Goal: Task Accomplishment & Management: Manage account settings

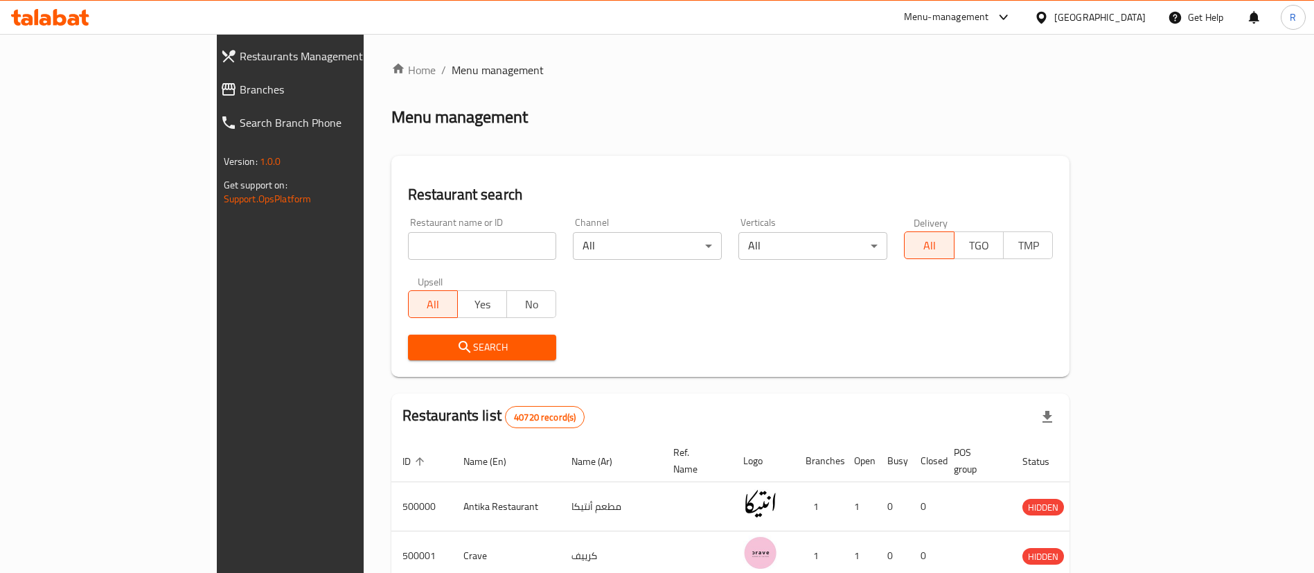
click at [989, 19] on div "Menu-management" at bounding box center [946, 17] width 85 height 17
click at [942, 91] on div "Agent Campaigns Center" at bounding box center [936, 92] width 105 height 15
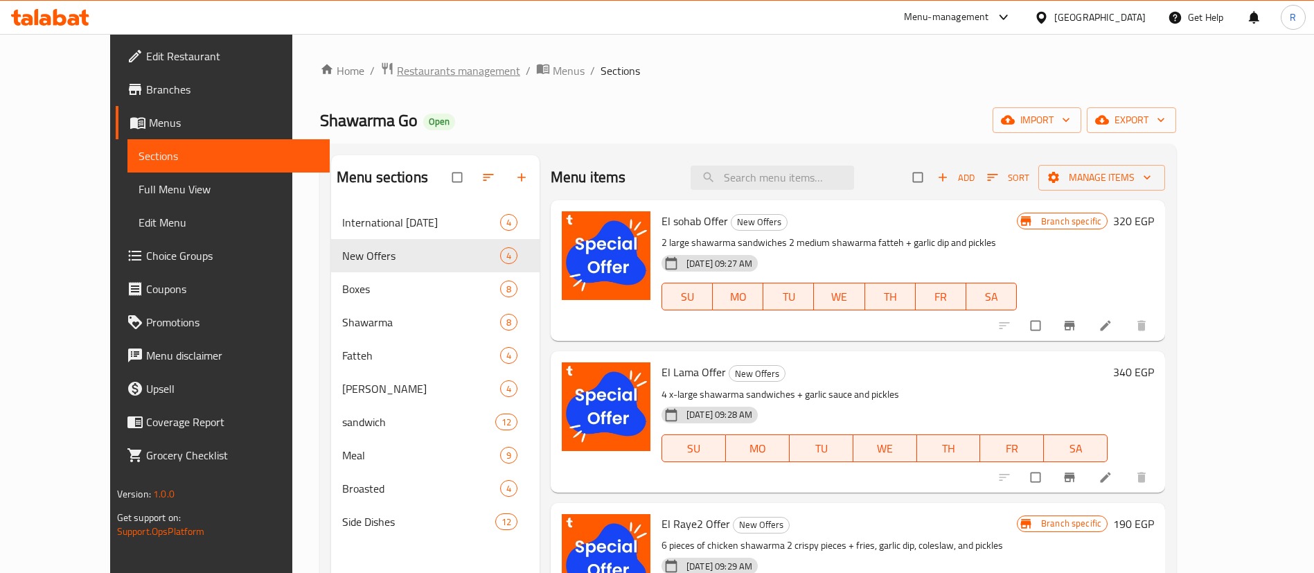
click at [404, 69] on span "Restaurants management" at bounding box center [458, 70] width 123 height 17
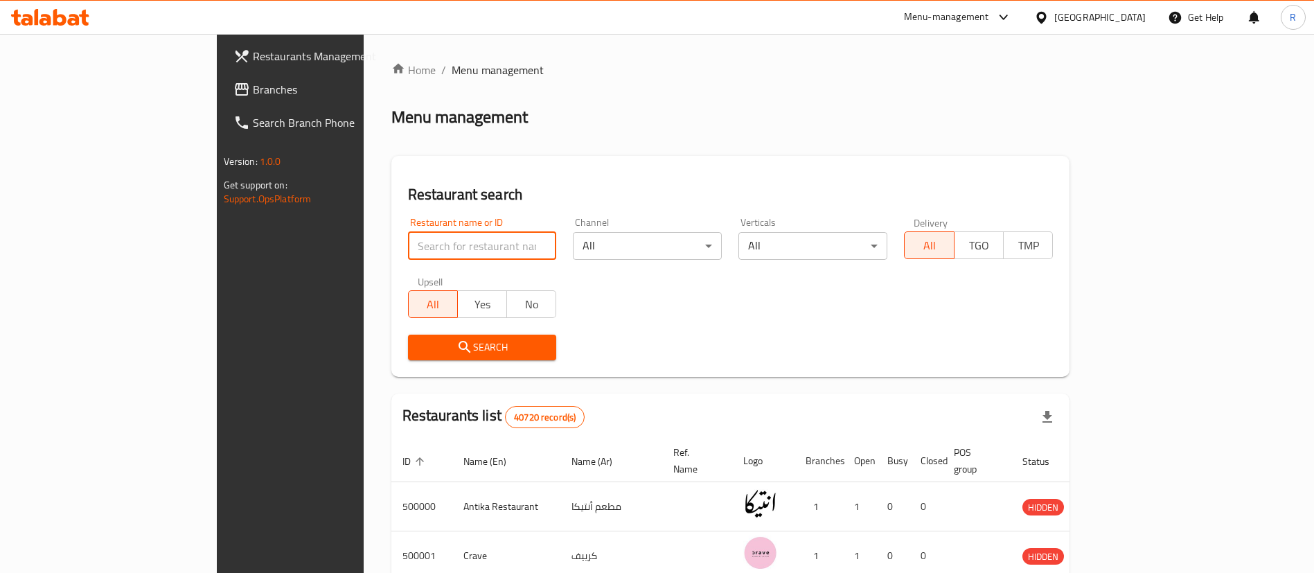
click at [408, 234] on input "search" at bounding box center [482, 246] width 149 height 28
paste input "702863"
type input "702863"
click at [422, 345] on span "Search" at bounding box center [482, 347] width 127 height 17
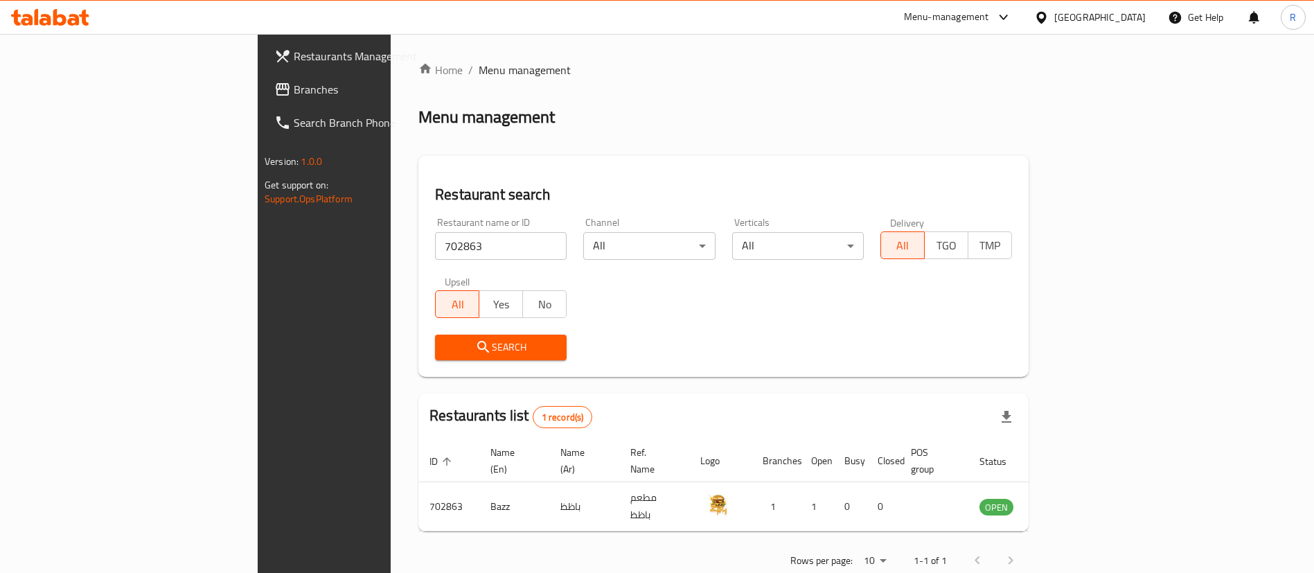
scroll to position [18, 0]
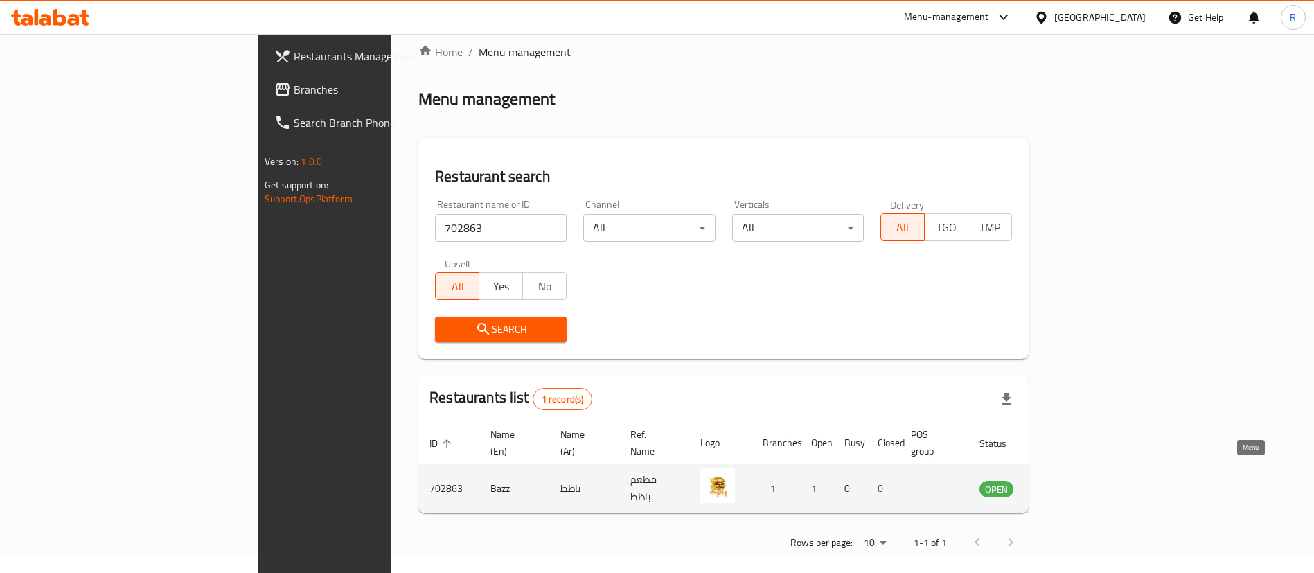
click at [1068, 483] on icon "enhanced table" at bounding box center [1060, 489] width 15 height 12
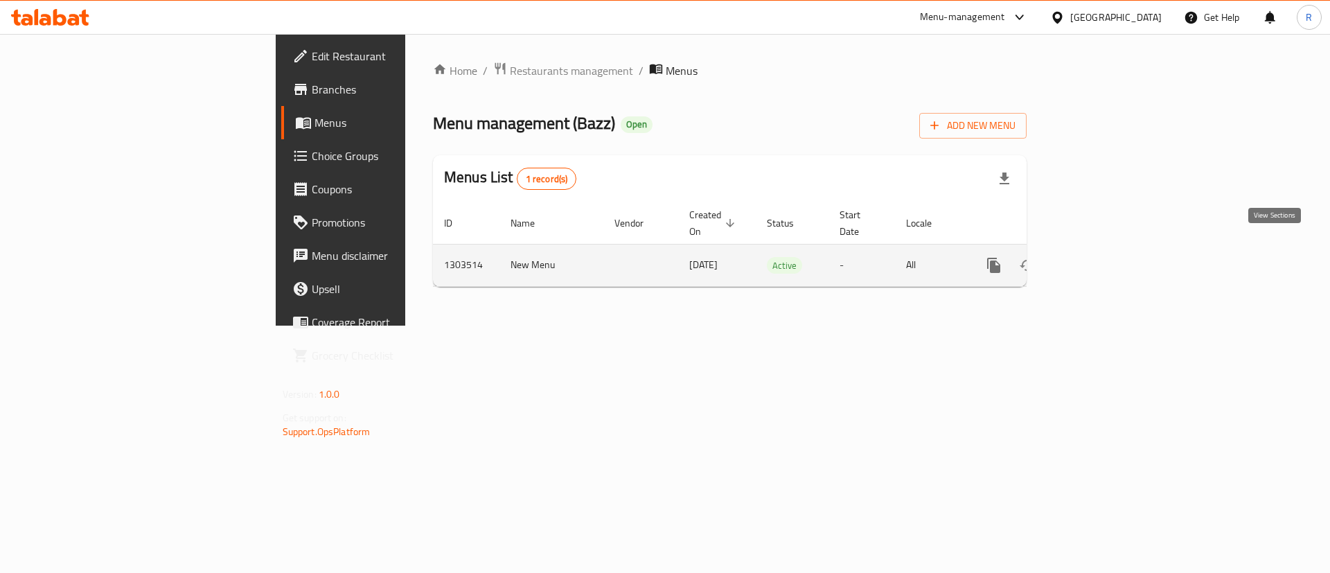
click at [1110, 249] on link "enhanced table" at bounding box center [1093, 265] width 33 height 33
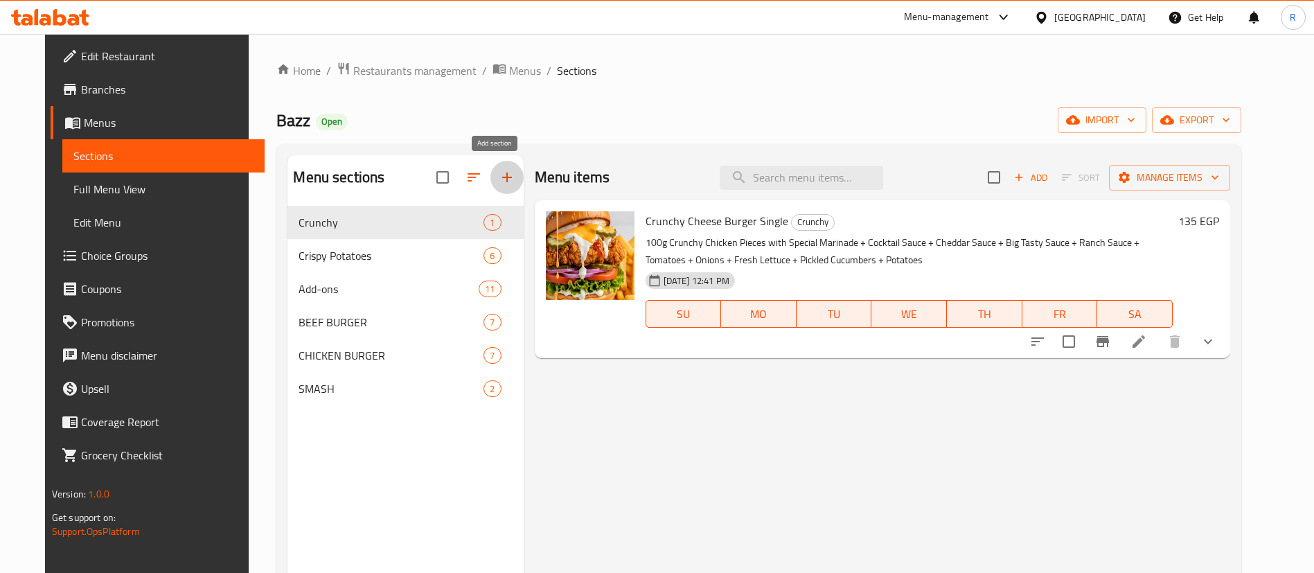
click at [499, 173] on icon "button" at bounding box center [507, 177] width 17 height 17
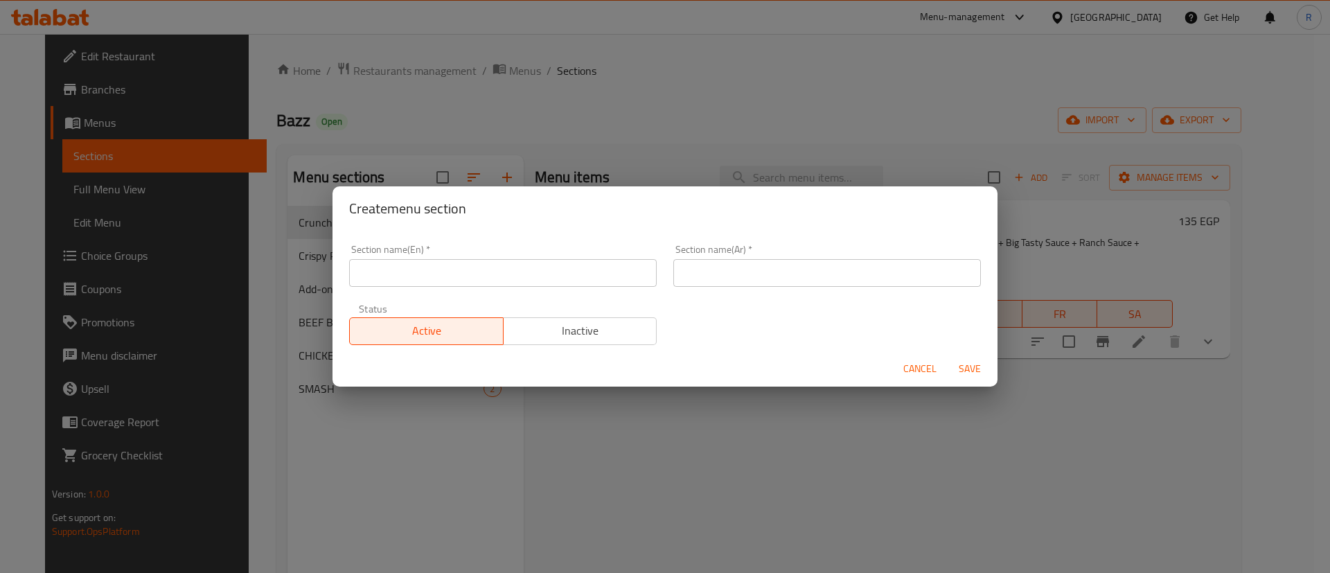
click at [918, 366] on span "Cancel" at bounding box center [919, 368] width 33 height 17
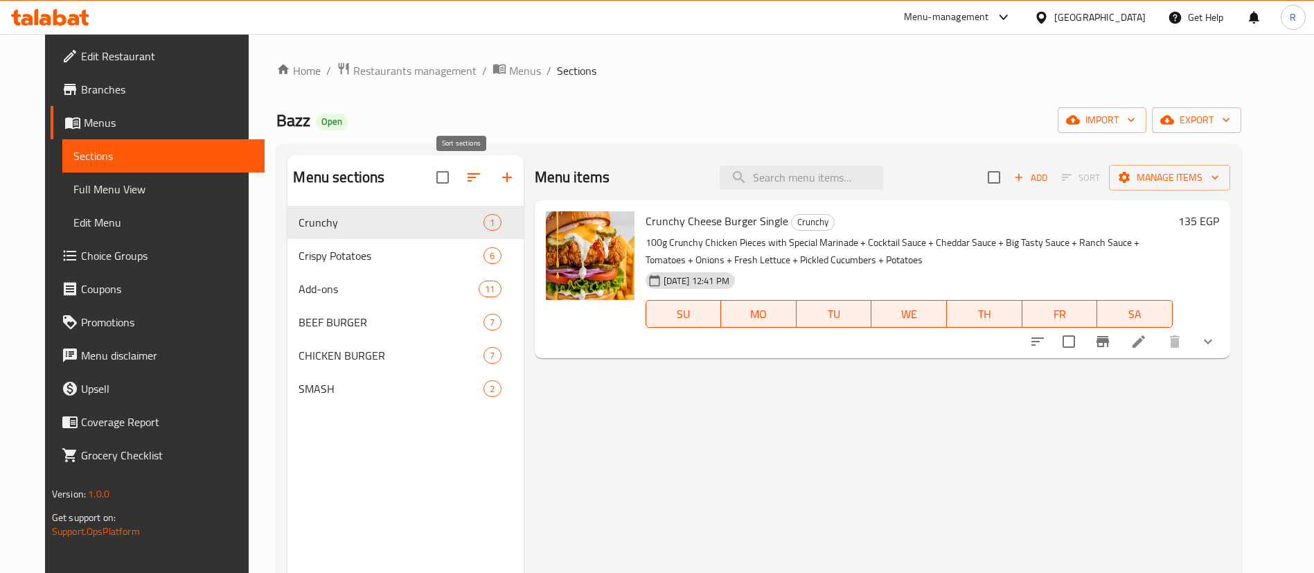
click at [465, 176] on icon "button" at bounding box center [473, 177] width 17 height 17
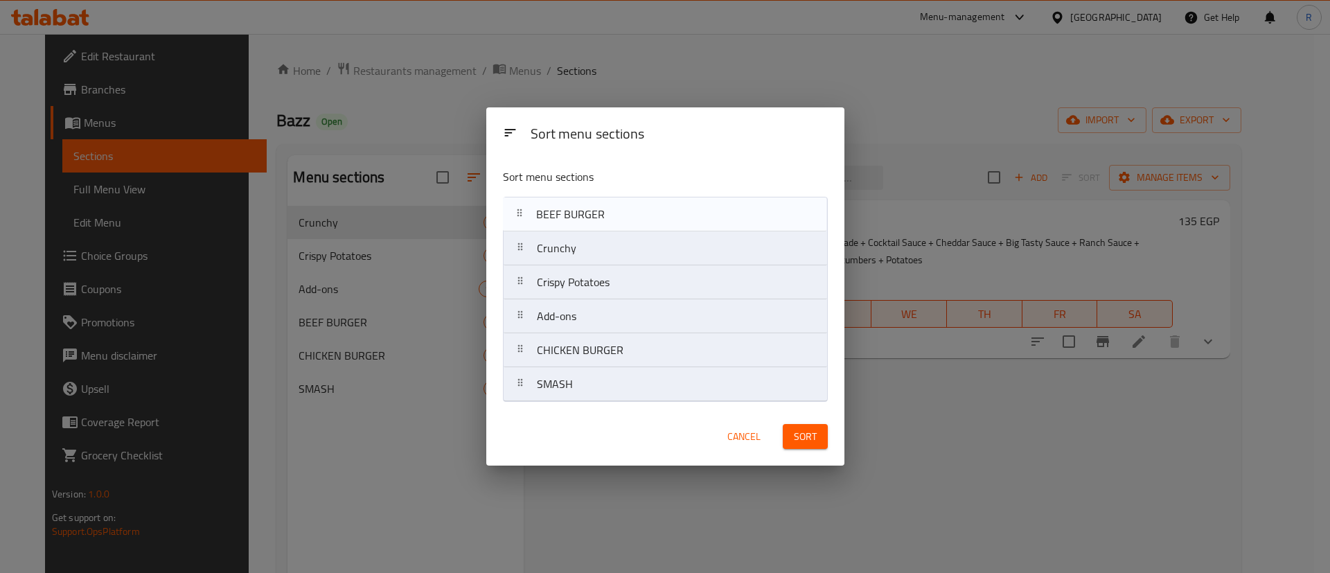
drag, startPoint x: 663, startPoint y: 325, endPoint x: 662, endPoint y: 217, distance: 108.0
click at [662, 217] on nav "Crunchy Crispy Potatoes Add-ons BEEF BURGER CHICKEN BURGER SMASH" at bounding box center [665, 299] width 325 height 205
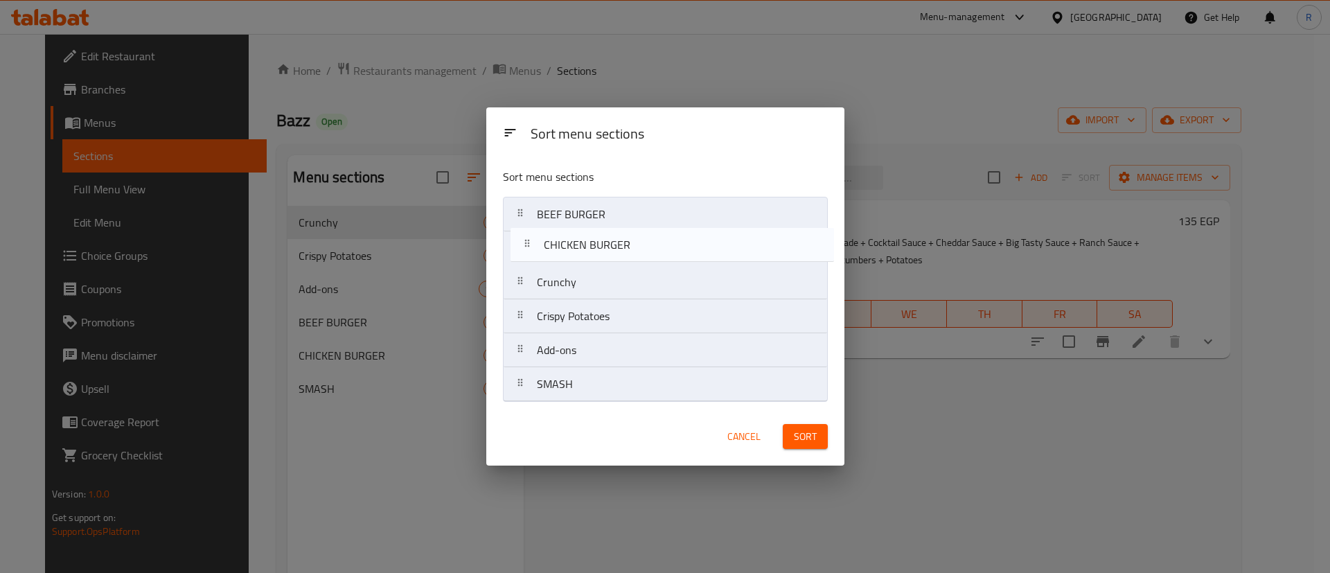
drag, startPoint x: 670, startPoint y: 357, endPoint x: 675, endPoint y: 220, distance: 137.2
click at [675, 220] on nav "BEEF BURGER Crunchy Crispy Potatoes Add-ons CHICKEN BURGER SMASH" at bounding box center [665, 299] width 325 height 205
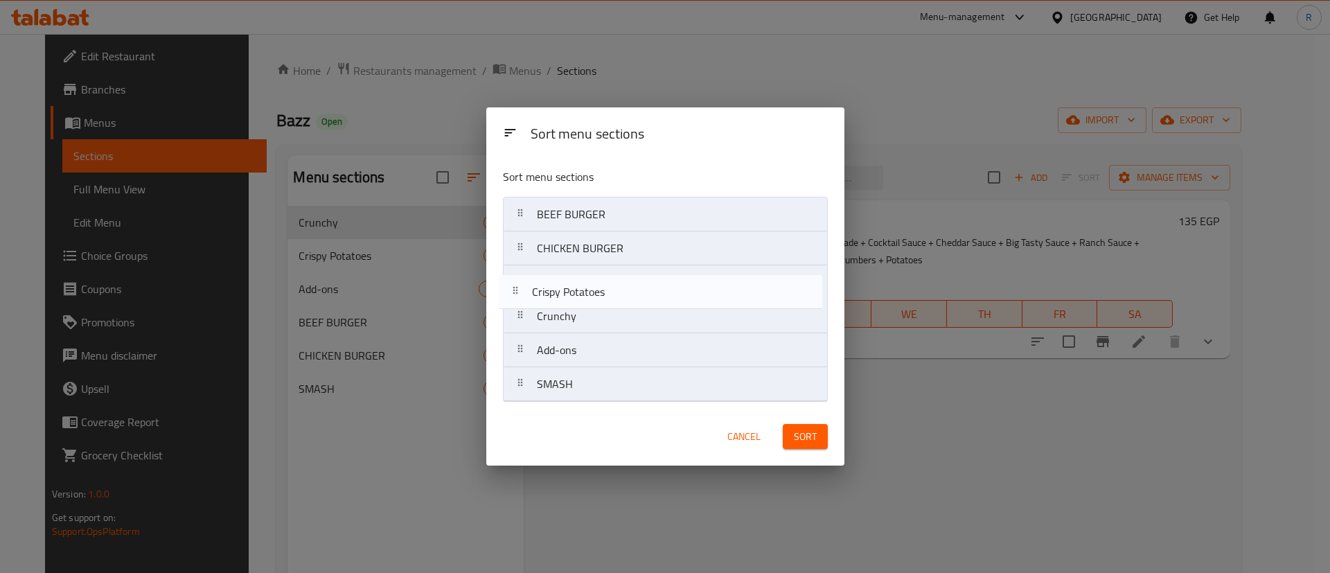
drag, startPoint x: 675, startPoint y: 329, endPoint x: 675, endPoint y: 300, distance: 29.1
click at [675, 300] on nav "BEEF BURGER CHICKEN BURGER Crunchy Crispy Potatoes Add-ons SMASH" at bounding box center [665, 299] width 325 height 205
drag, startPoint x: 671, startPoint y: 389, endPoint x: 674, endPoint y: 291, distance: 98.4
click at [674, 291] on nav "BEEF BURGER CHICKEN BURGER Crispy Potatoes Crunchy Add-ons SMASH" at bounding box center [665, 299] width 325 height 205
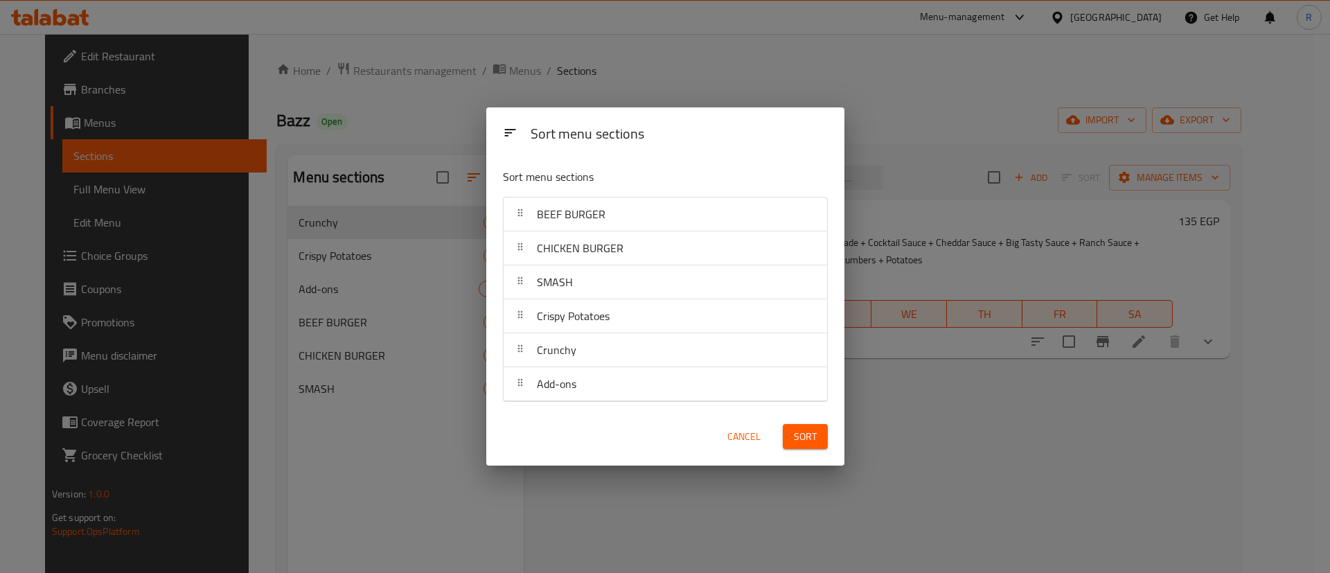
click at [803, 435] on span "Sort" at bounding box center [805, 436] width 23 height 17
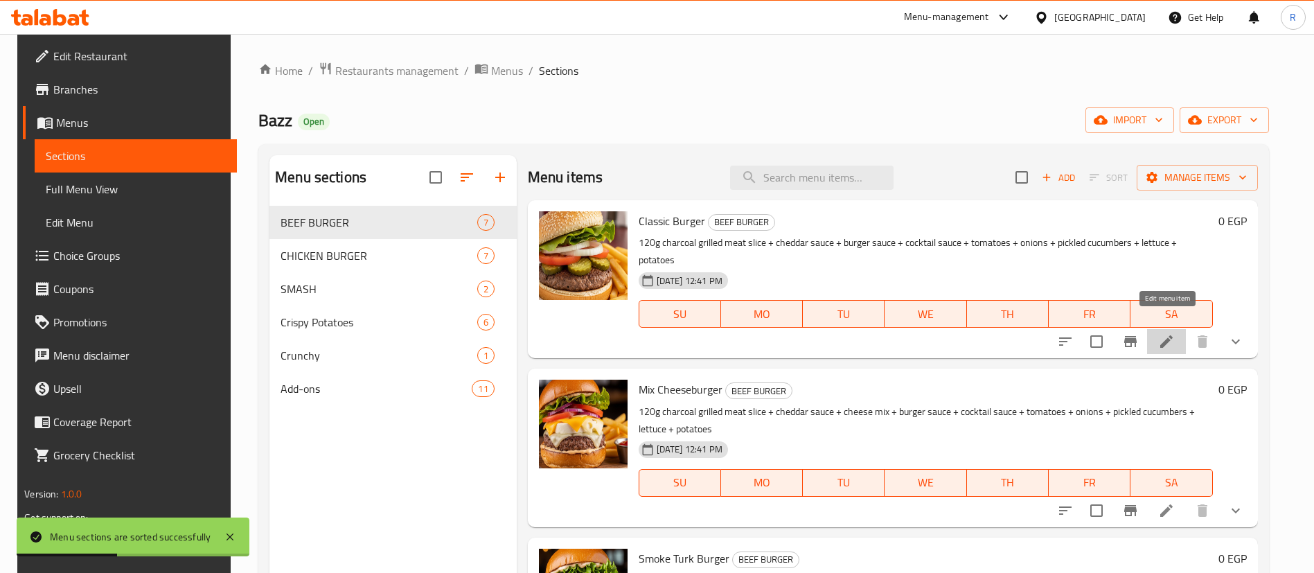
click at [1173, 333] on icon at bounding box center [1166, 341] width 17 height 17
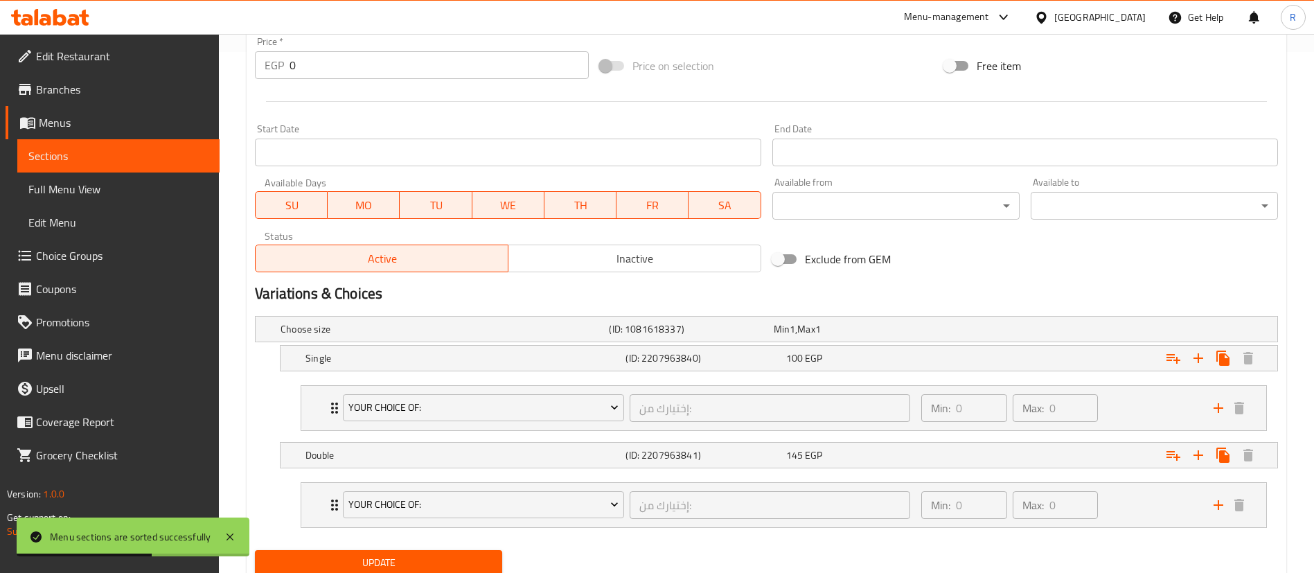
scroll to position [521, 0]
click at [1161, 426] on div "Min: 0 ​ Max: 0 ​" at bounding box center [1059, 407] width 292 height 44
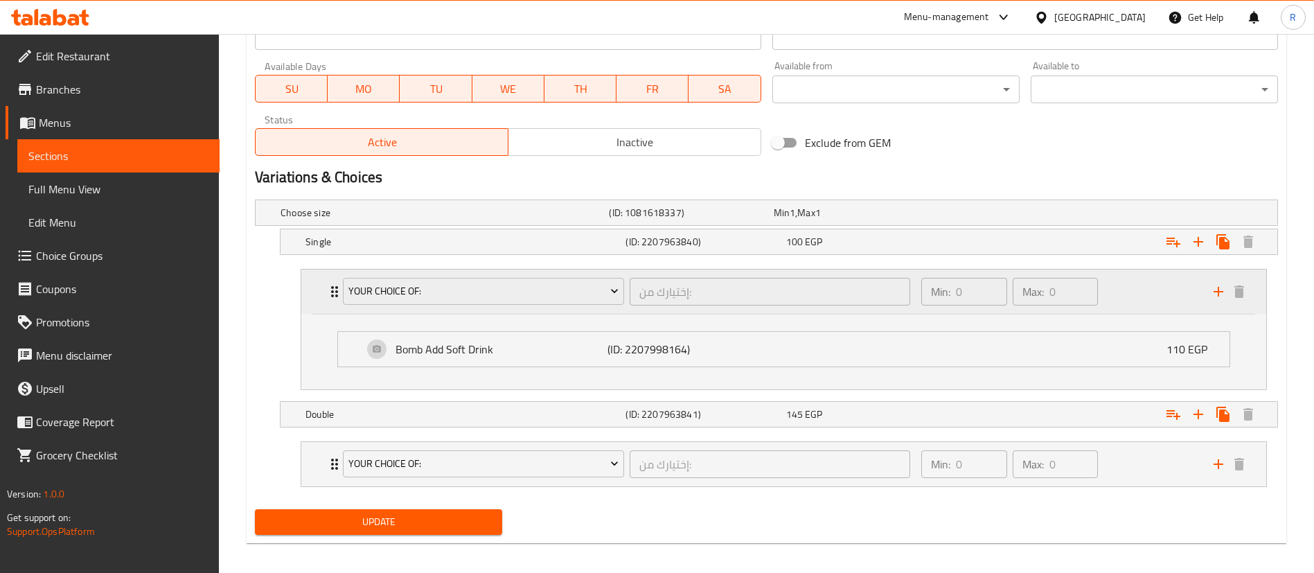
scroll to position [646, 0]
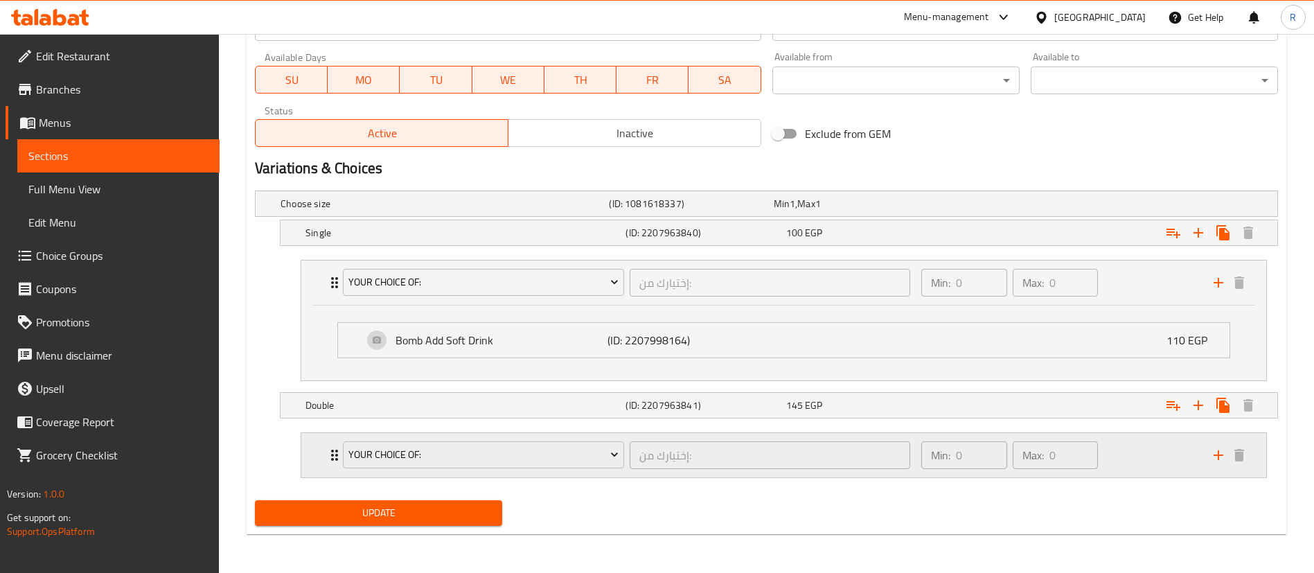
click at [1165, 445] on div "Min: 0 ​ Max: 0 ​" at bounding box center [1059, 455] width 292 height 44
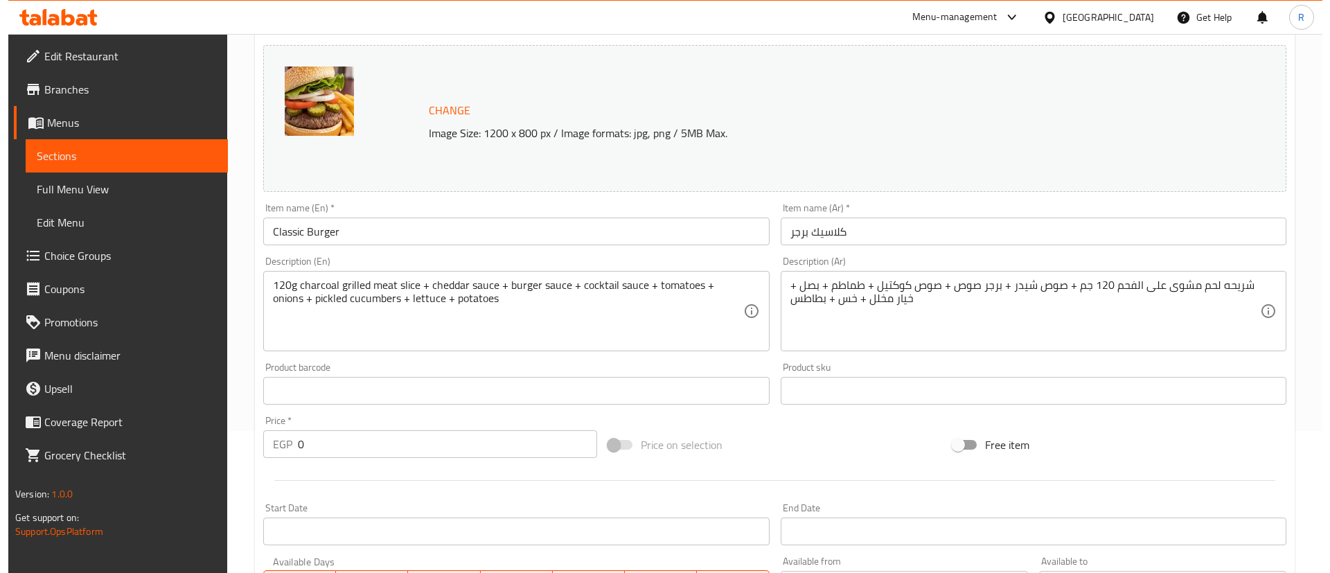
scroll to position [0, 0]
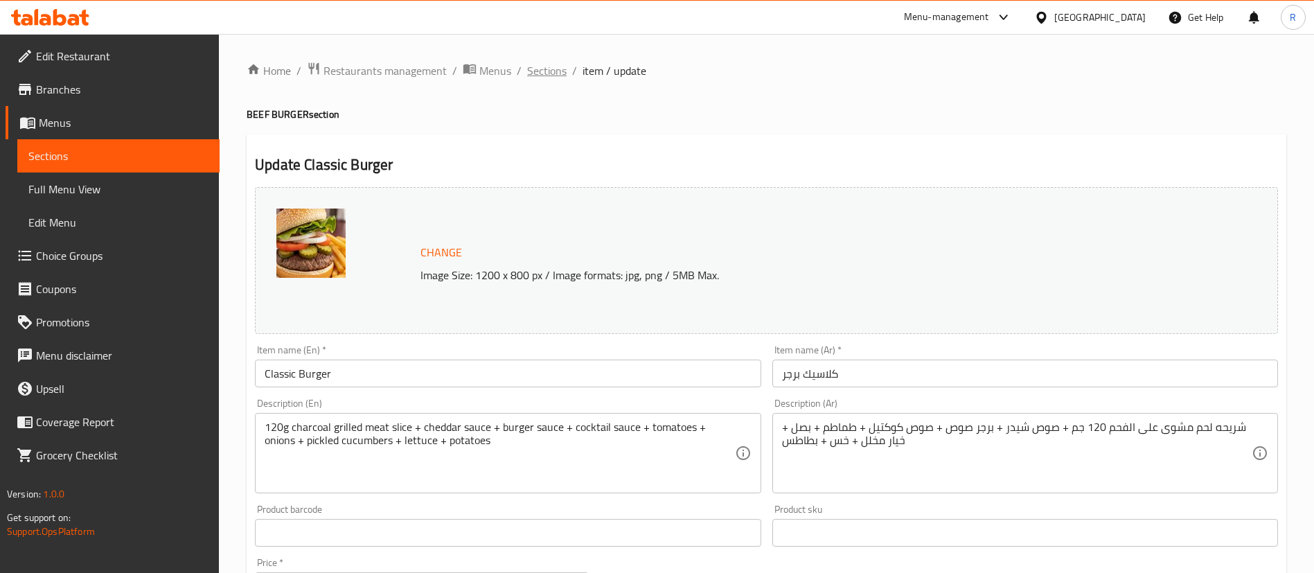
click at [551, 66] on span "Sections" at bounding box center [546, 70] width 39 height 17
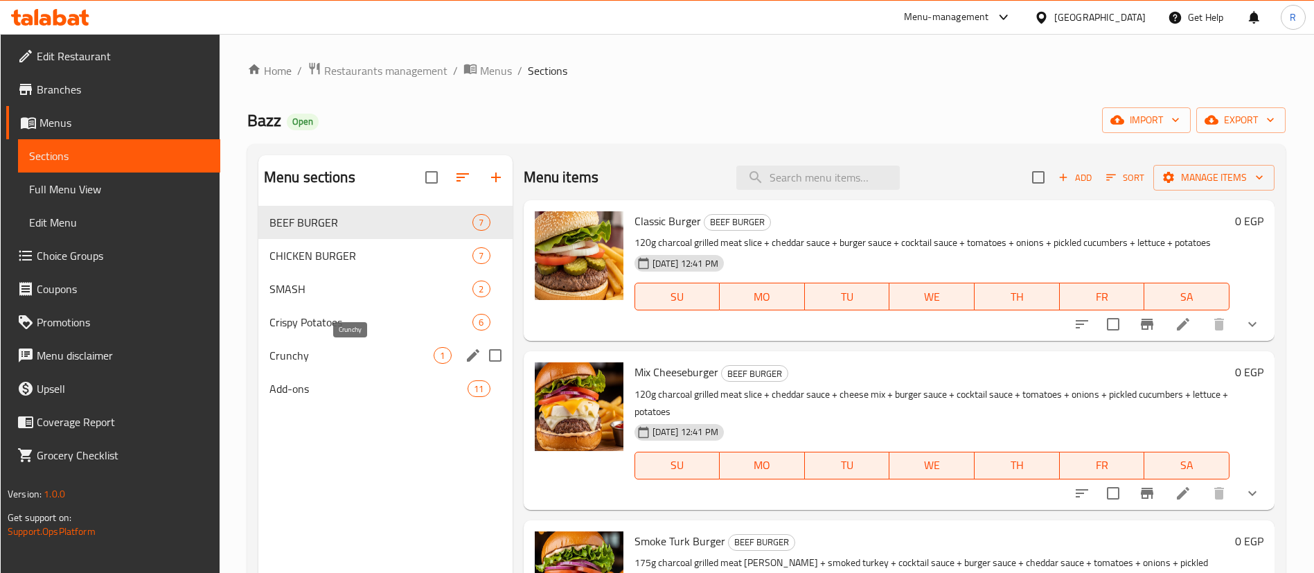
click at [368, 352] on span "Crunchy" at bounding box center [351, 355] width 165 height 17
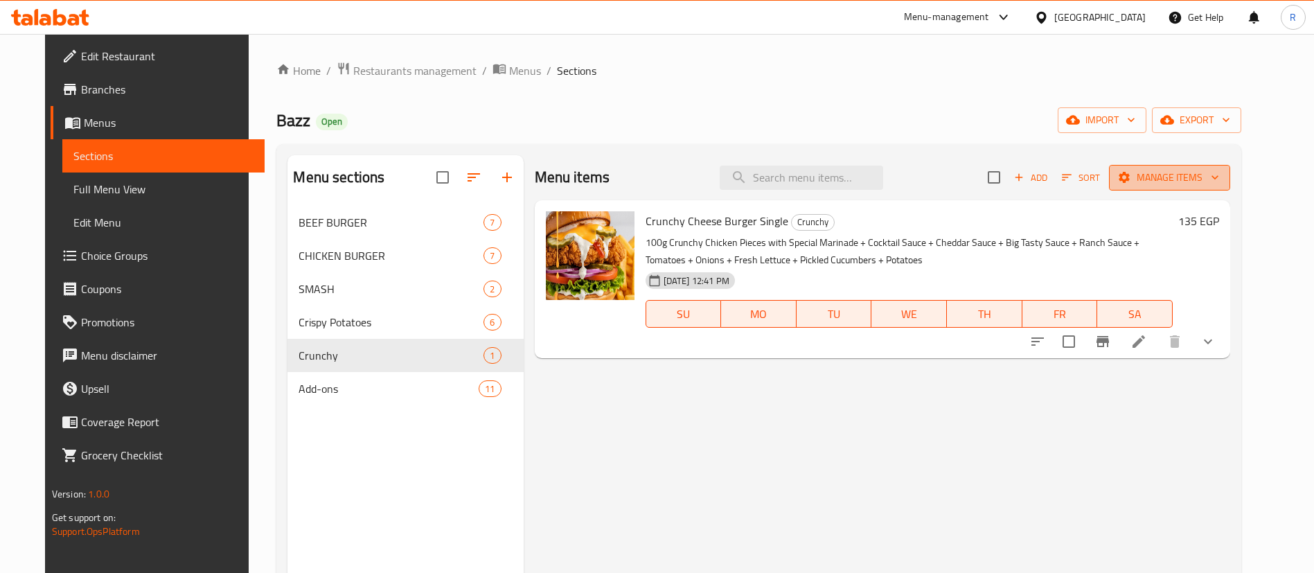
click at [1199, 179] on span "Manage items" at bounding box center [1169, 177] width 99 height 17
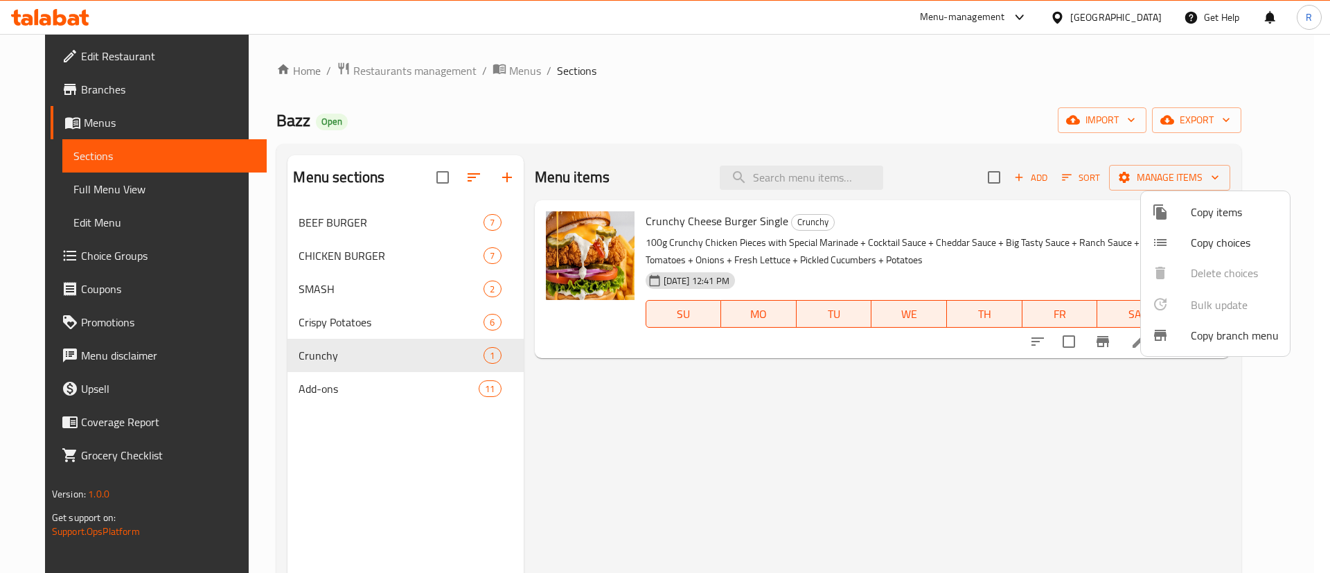
click at [1213, 218] on span "Copy items" at bounding box center [1234, 212] width 88 height 17
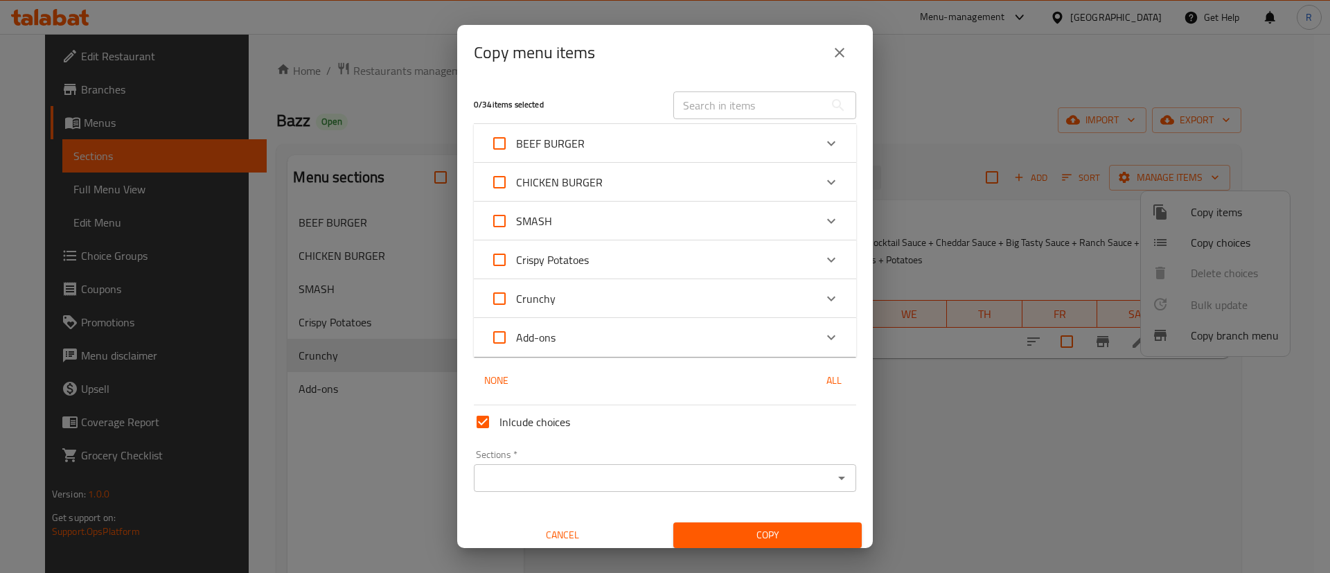
click at [740, 297] on div "Crunchy" at bounding box center [652, 298] width 324 height 33
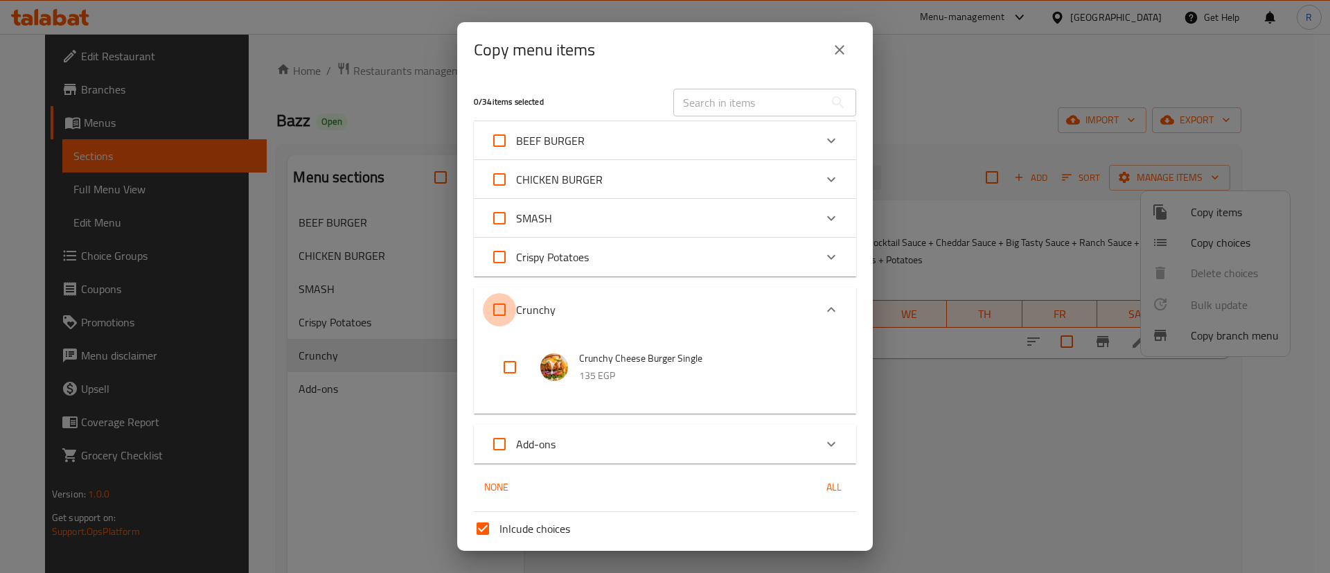
click at [505, 312] on input "Crunchy" at bounding box center [499, 309] width 33 height 33
checkbox input "true"
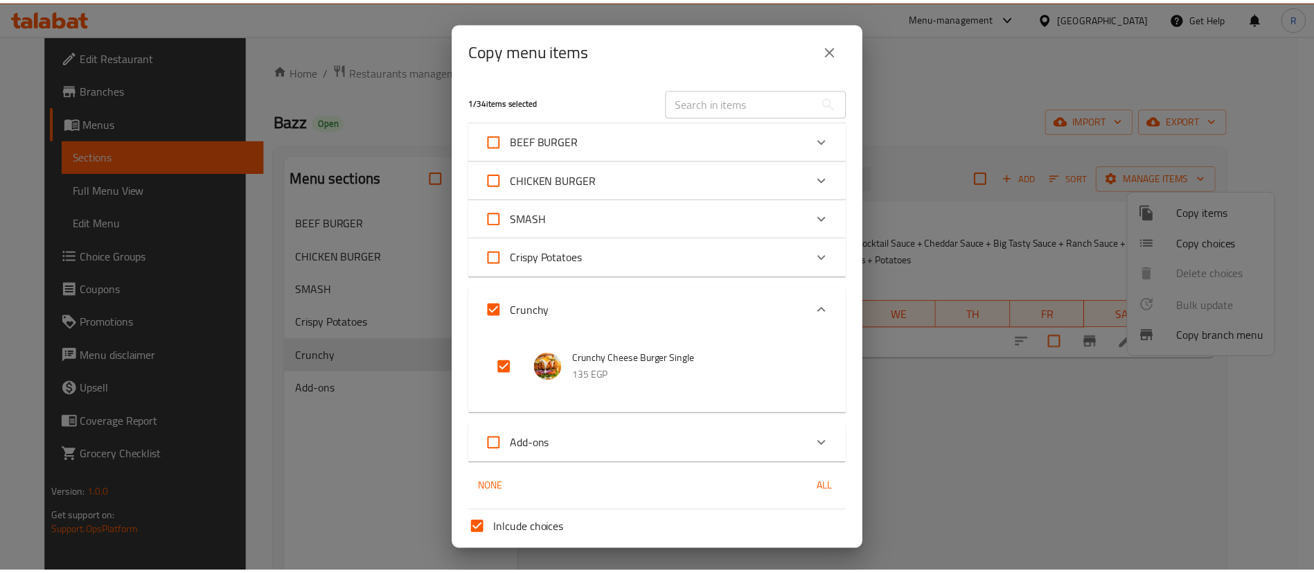
scroll to position [112, 0]
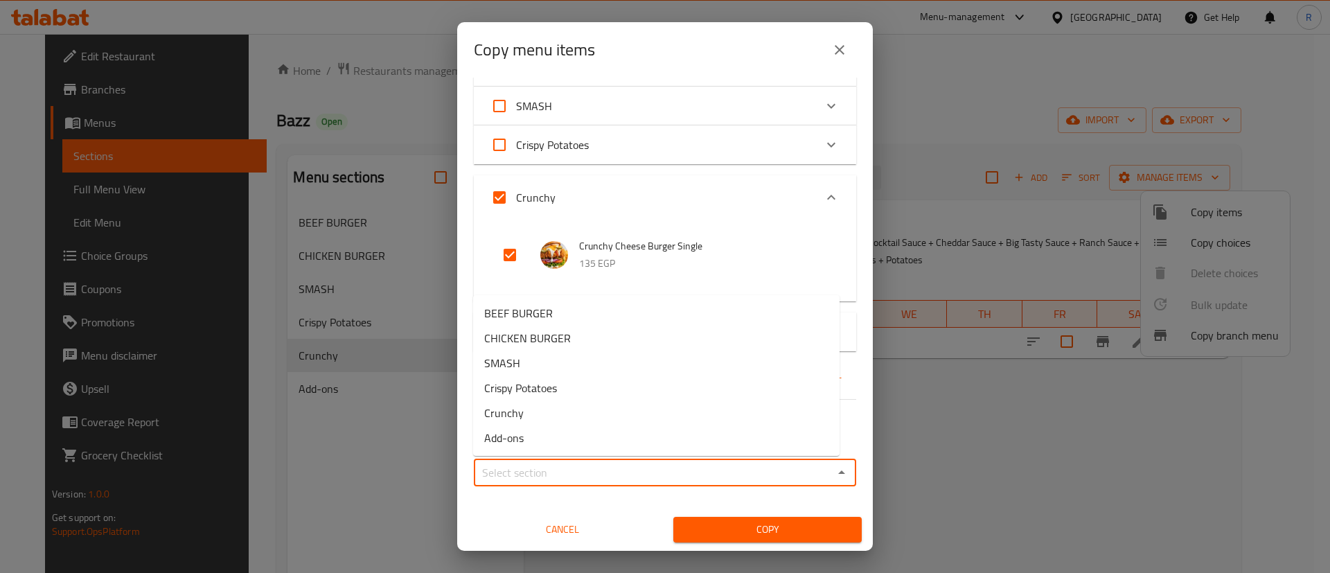
click at [670, 471] on input "Sections   *" at bounding box center [653, 472] width 351 height 19
click at [600, 333] on li "CHICKEN BURGER" at bounding box center [656, 337] width 366 height 25
type input "CHICKEN BURGER"
click at [751, 529] on span "Copy" at bounding box center [767, 529] width 166 height 17
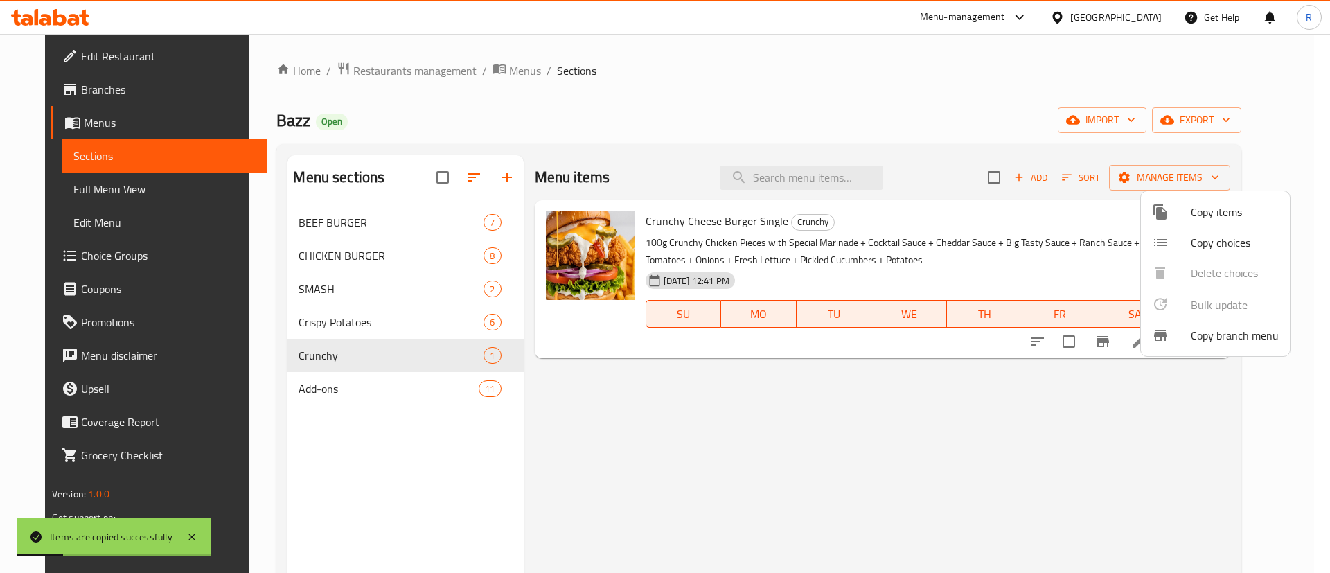
click at [446, 350] on div at bounding box center [665, 286] width 1330 height 573
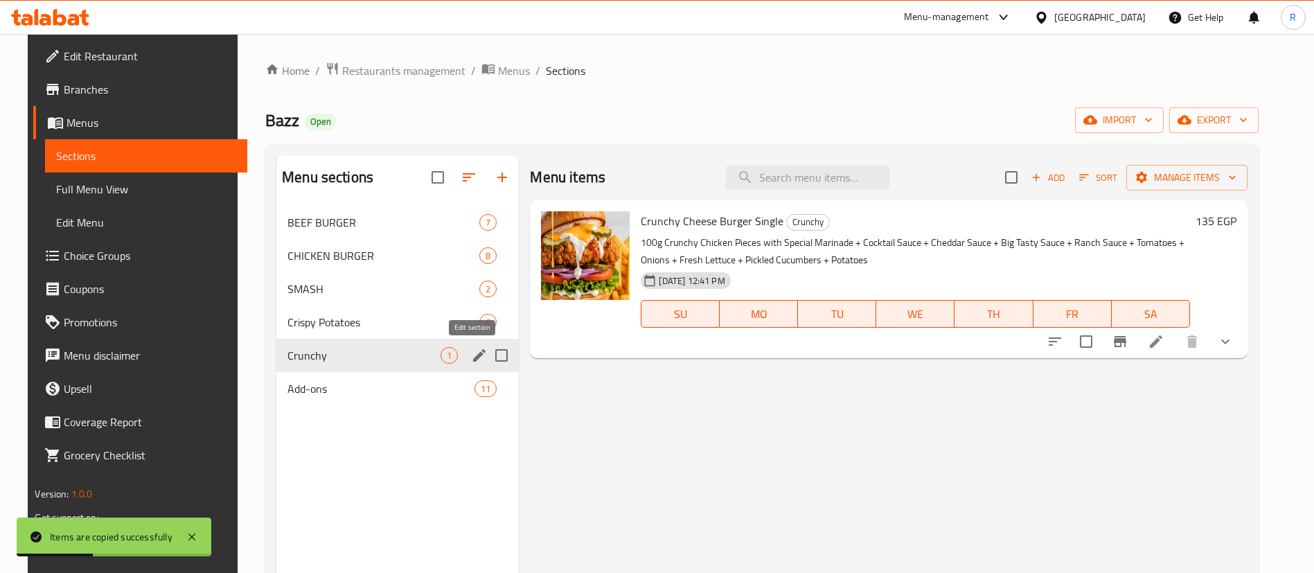
click at [473, 357] on icon "edit" at bounding box center [479, 355] width 12 height 12
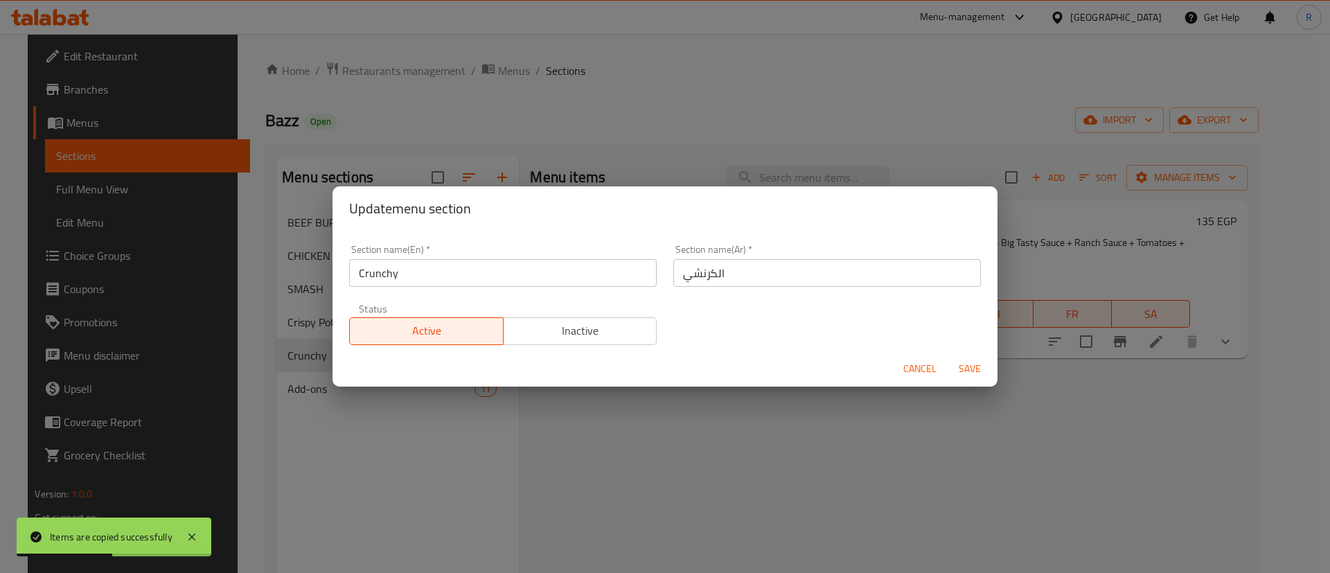
click at [564, 332] on span "Inactive" at bounding box center [580, 331] width 143 height 20
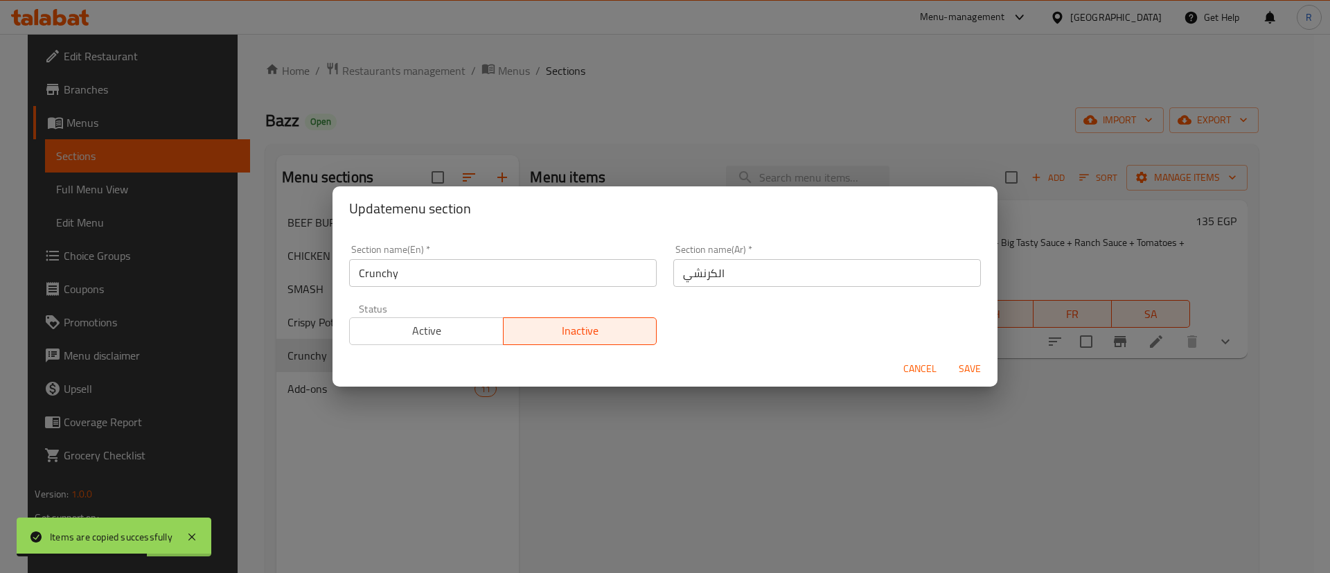
click at [972, 362] on span "Save" at bounding box center [969, 368] width 33 height 17
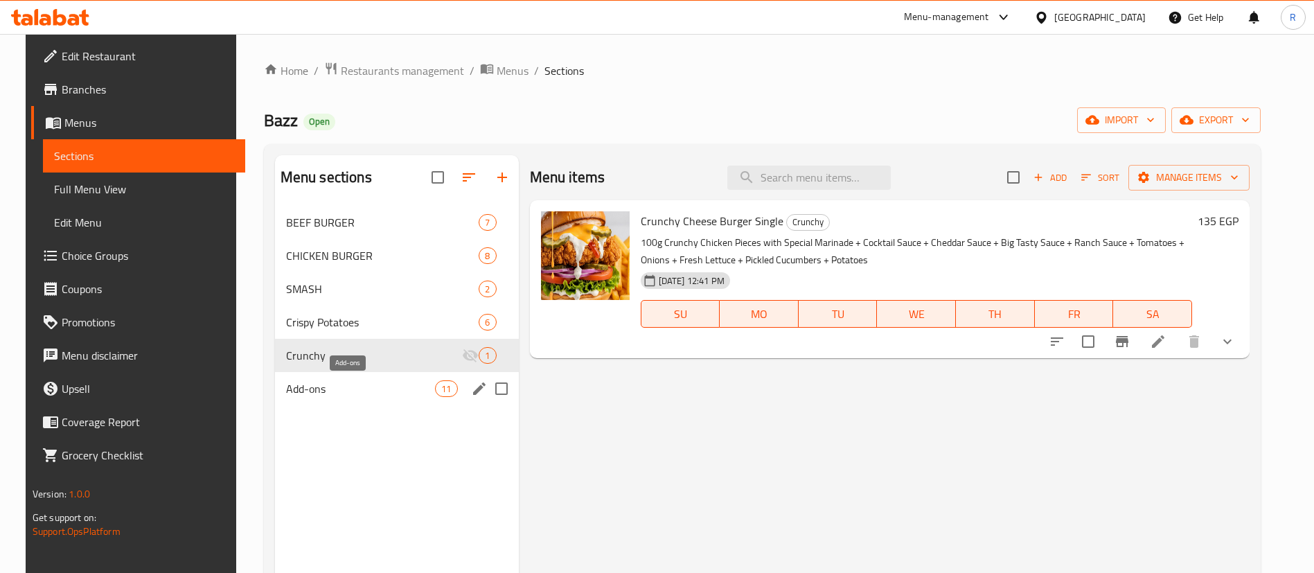
click at [343, 386] on span "Add-ons" at bounding box center [361, 388] width 150 height 17
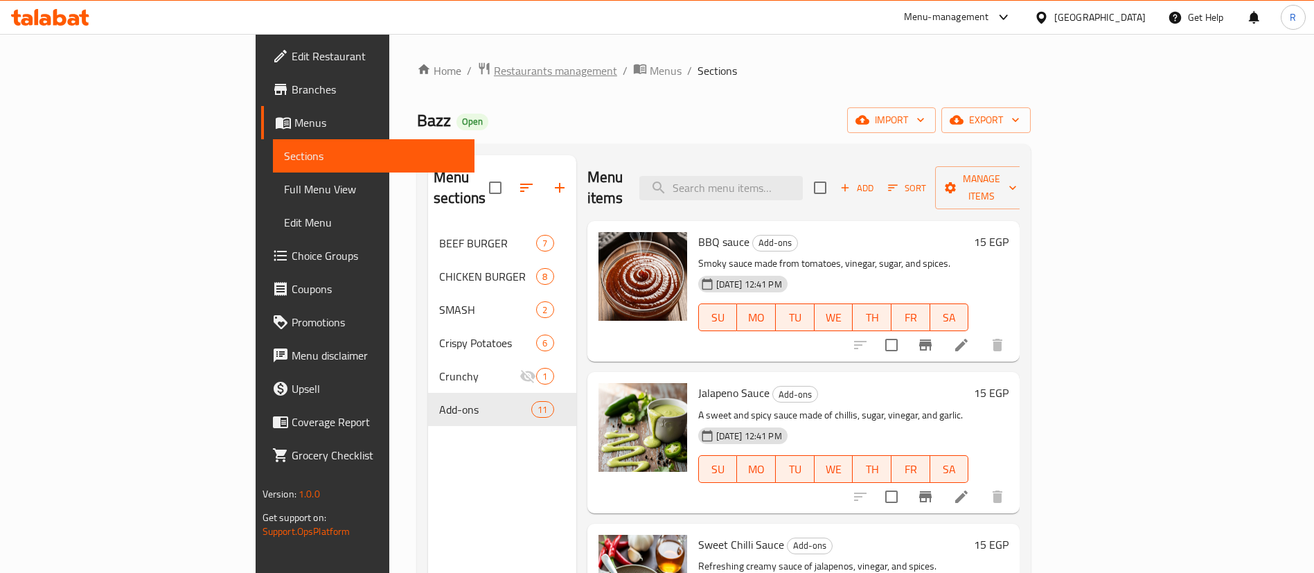
click at [494, 70] on span "Restaurants management" at bounding box center [555, 70] width 123 height 17
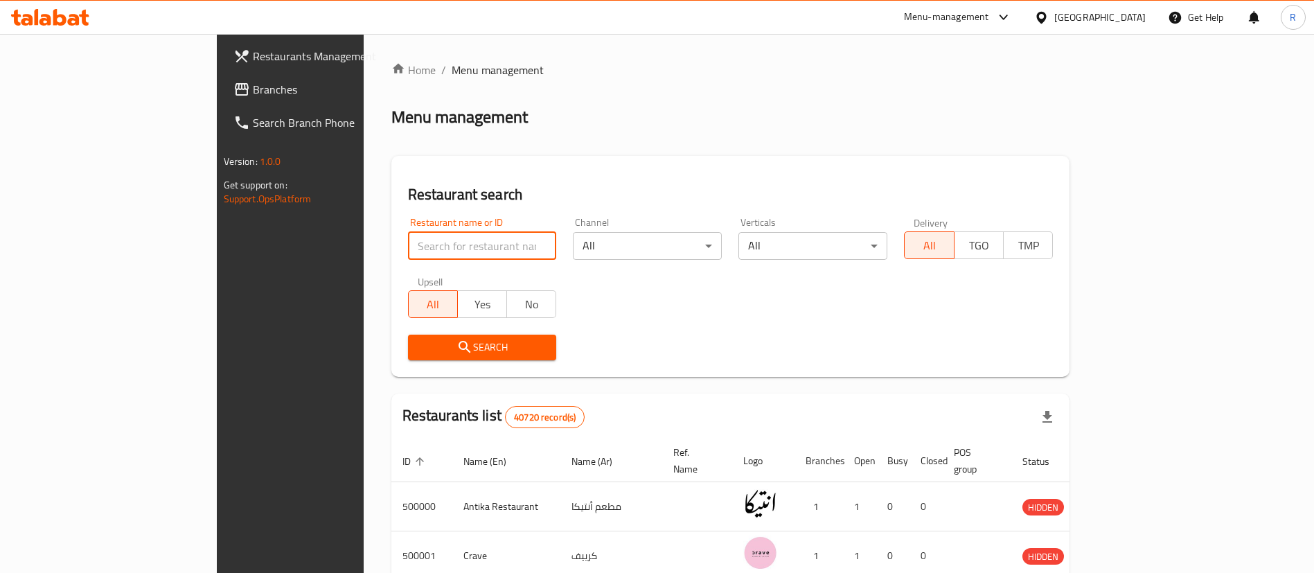
click at [408, 244] on input "search" at bounding box center [482, 246] width 149 height 28
paste input "672800"
type input "672800"
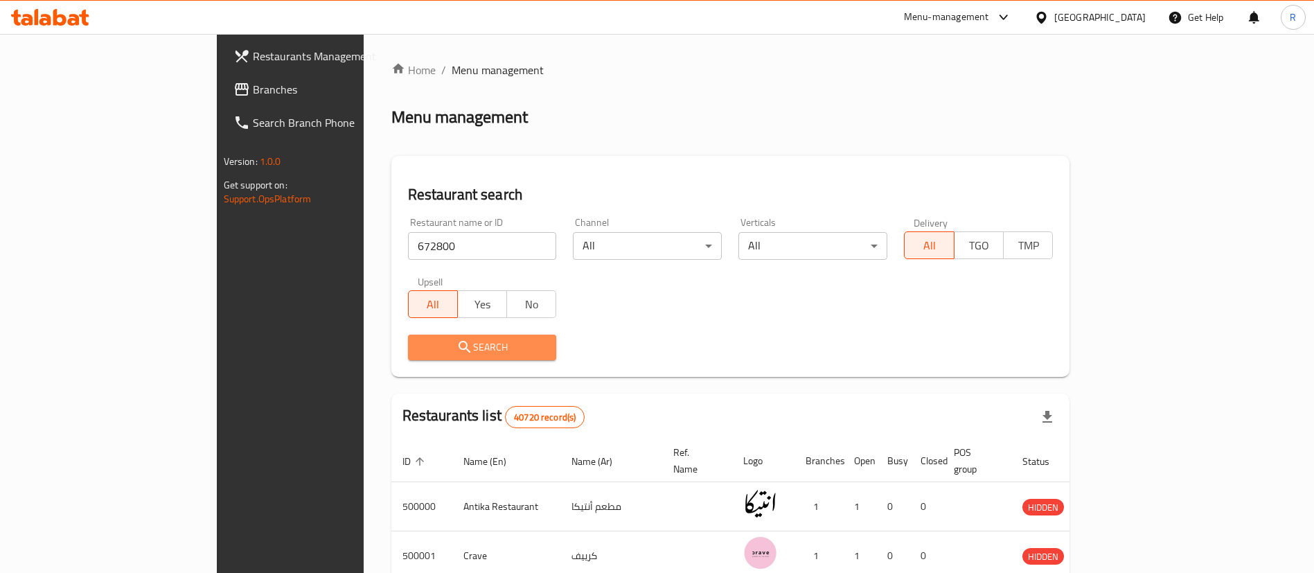
click at [419, 354] on span "Search" at bounding box center [482, 347] width 127 height 17
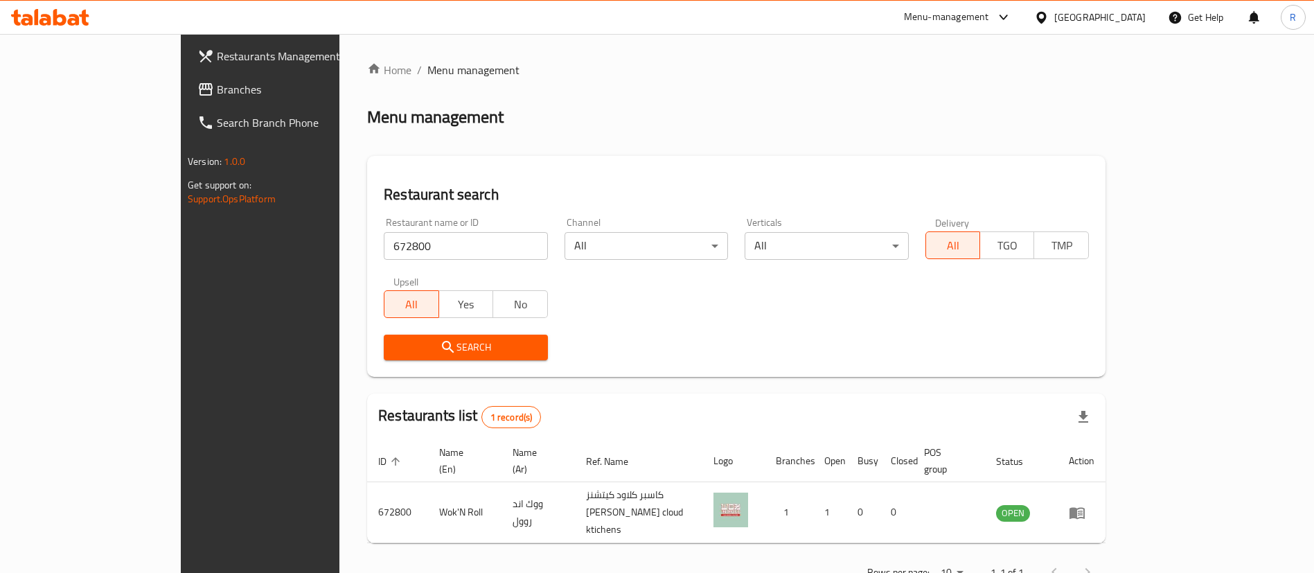
scroll to position [18, 0]
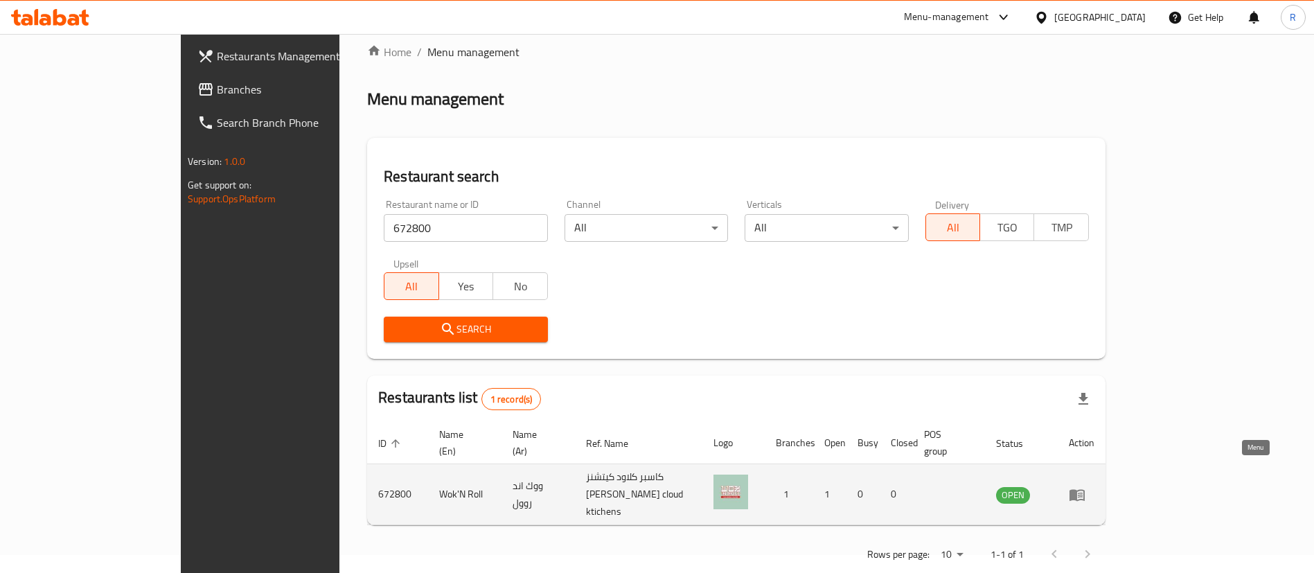
click at [1085, 486] on icon "enhanced table" at bounding box center [1076, 494] width 17 height 17
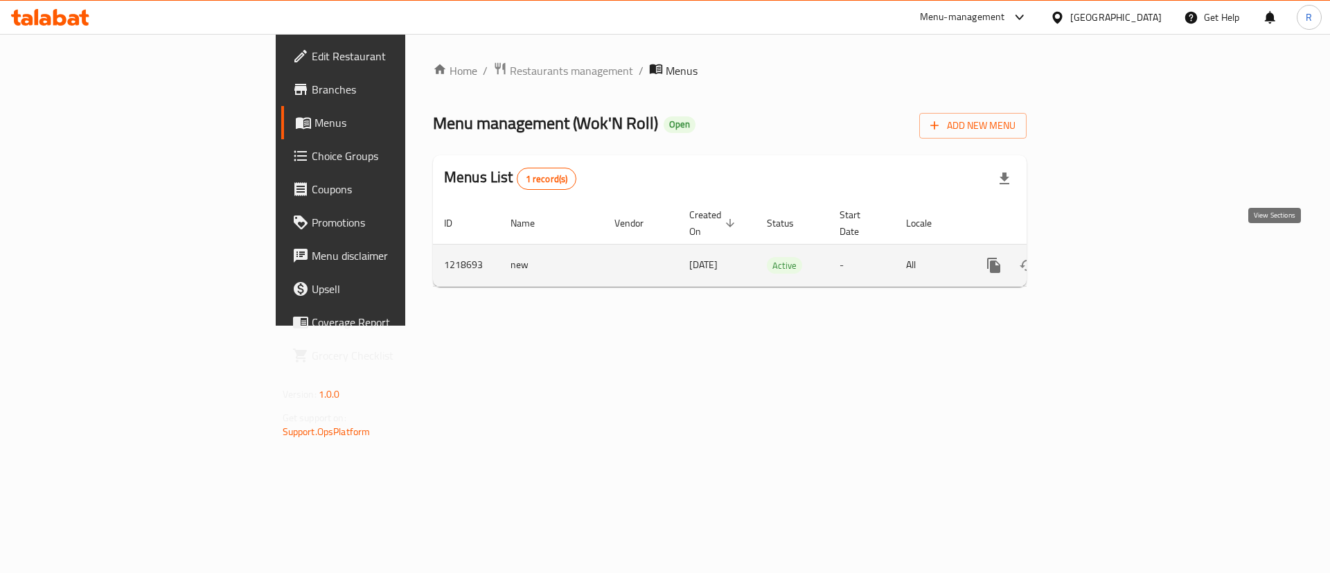
click at [1100, 259] on icon "enhanced table" at bounding box center [1093, 265] width 12 height 12
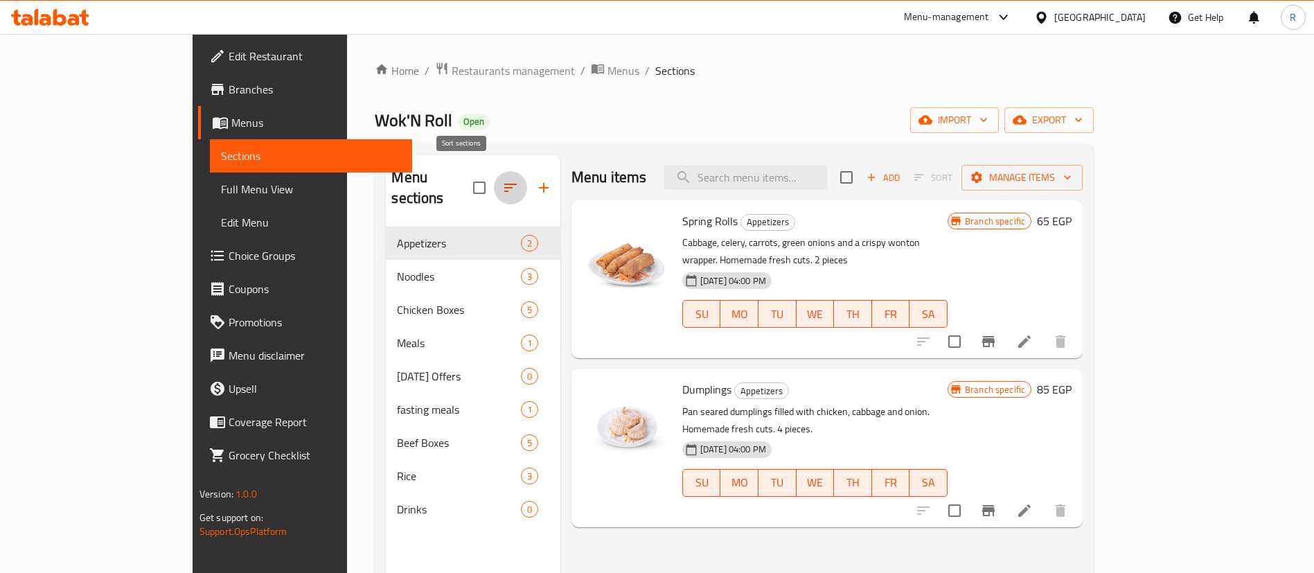
click at [502, 179] on icon "button" at bounding box center [510, 187] width 17 height 17
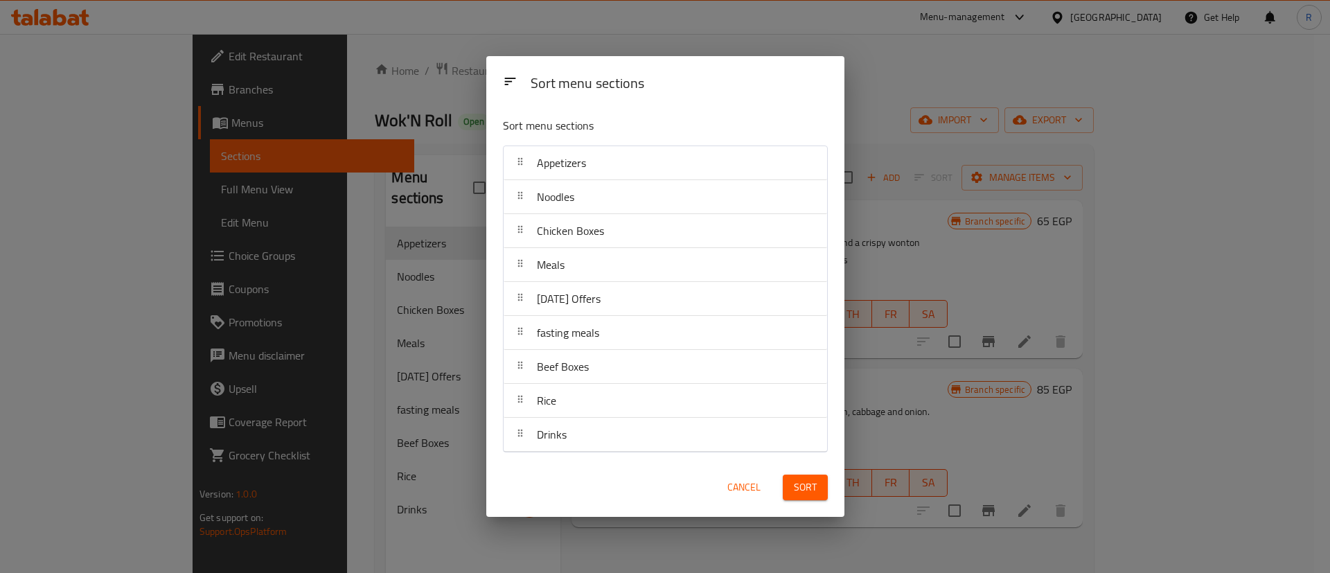
click at [405, 326] on div "Sort menu sections Sort menu sections Appetizers Noodles Chicken Boxes Meals [D…" at bounding box center [665, 286] width 1330 height 573
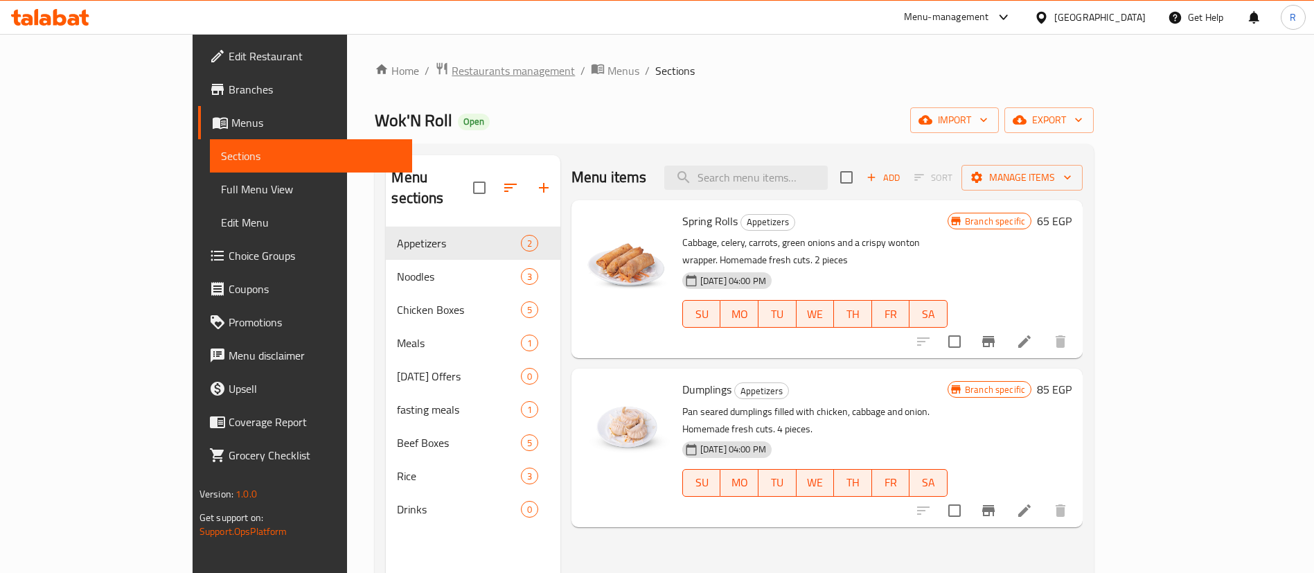
click at [451, 71] on span "Restaurants management" at bounding box center [512, 70] width 123 height 17
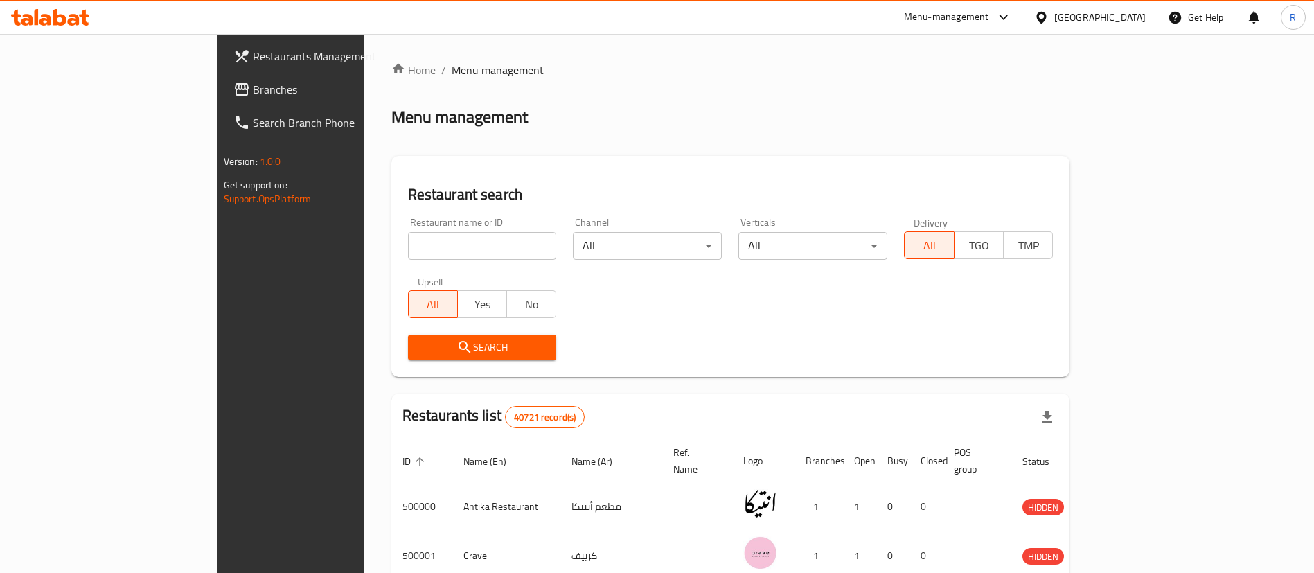
click at [408, 243] on input "search" at bounding box center [482, 246] width 149 height 28
paste input "696708"
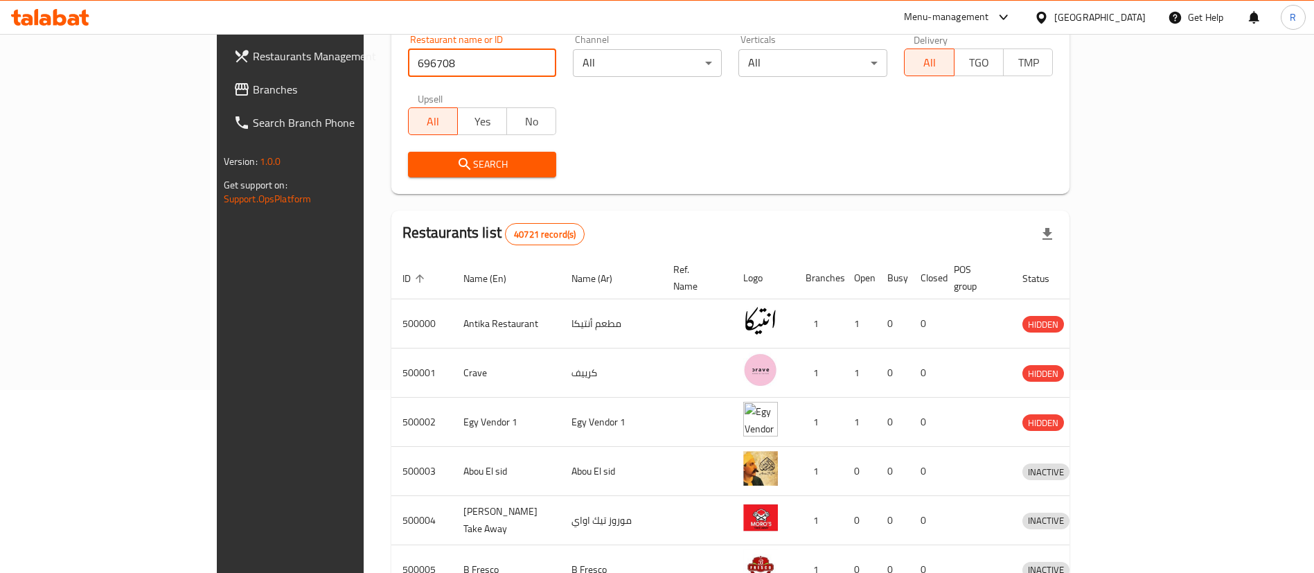
scroll to position [185, 0]
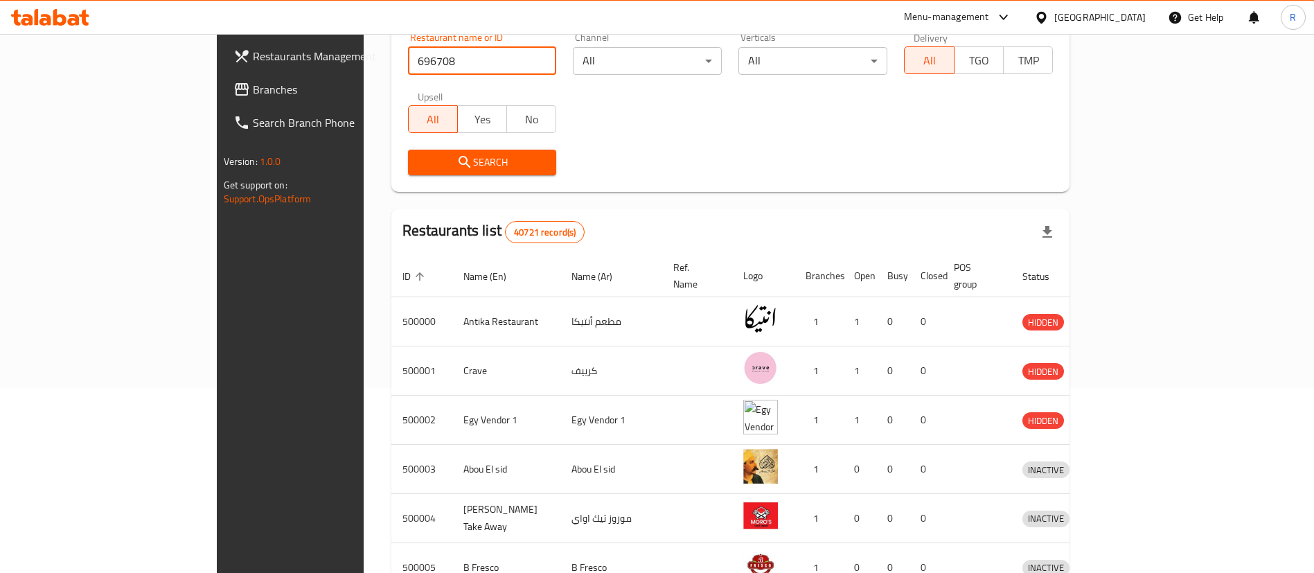
type input "696708"
click at [419, 162] on span "Search" at bounding box center [482, 162] width 127 height 17
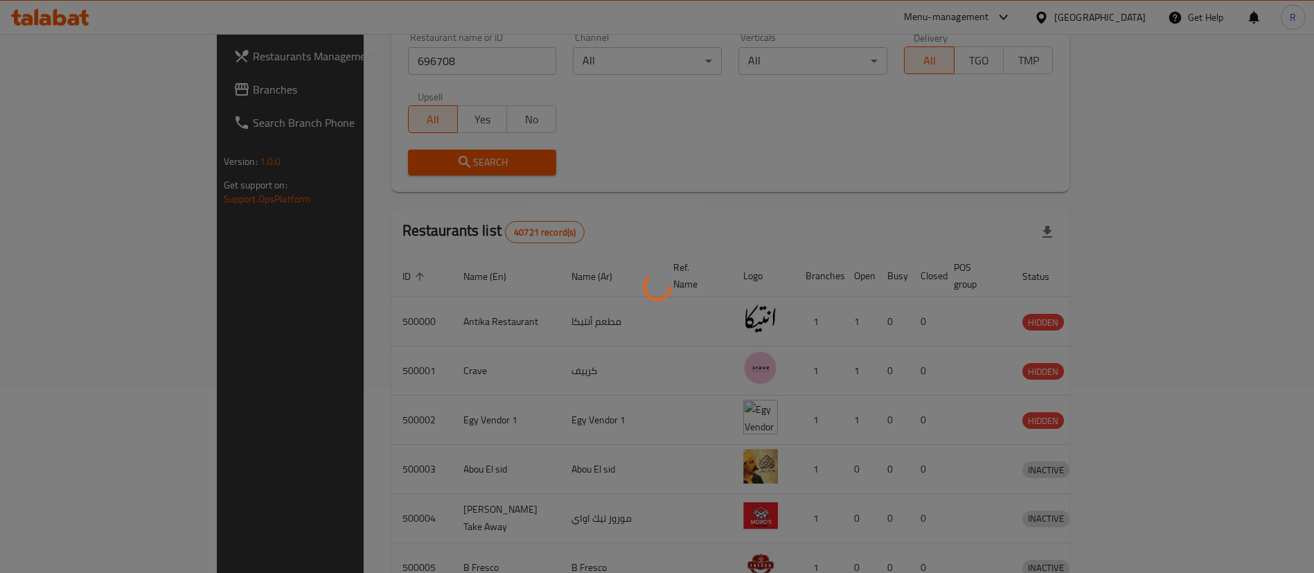
scroll to position [0, 0]
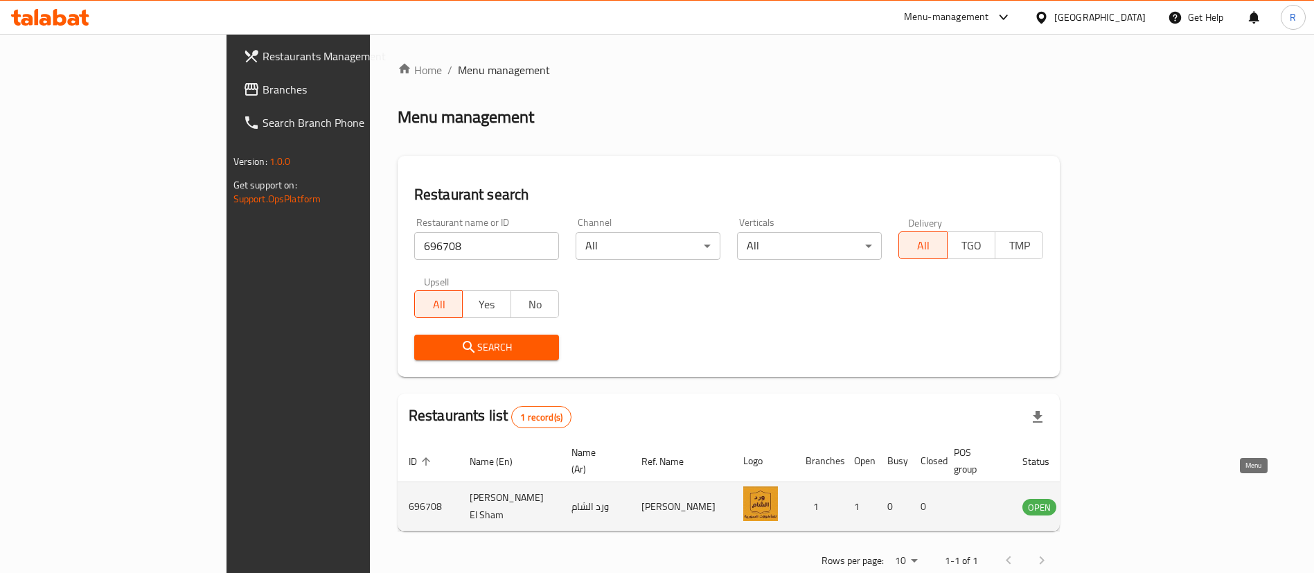
click at [1111, 498] on icon "enhanced table" at bounding box center [1103, 506] width 17 height 17
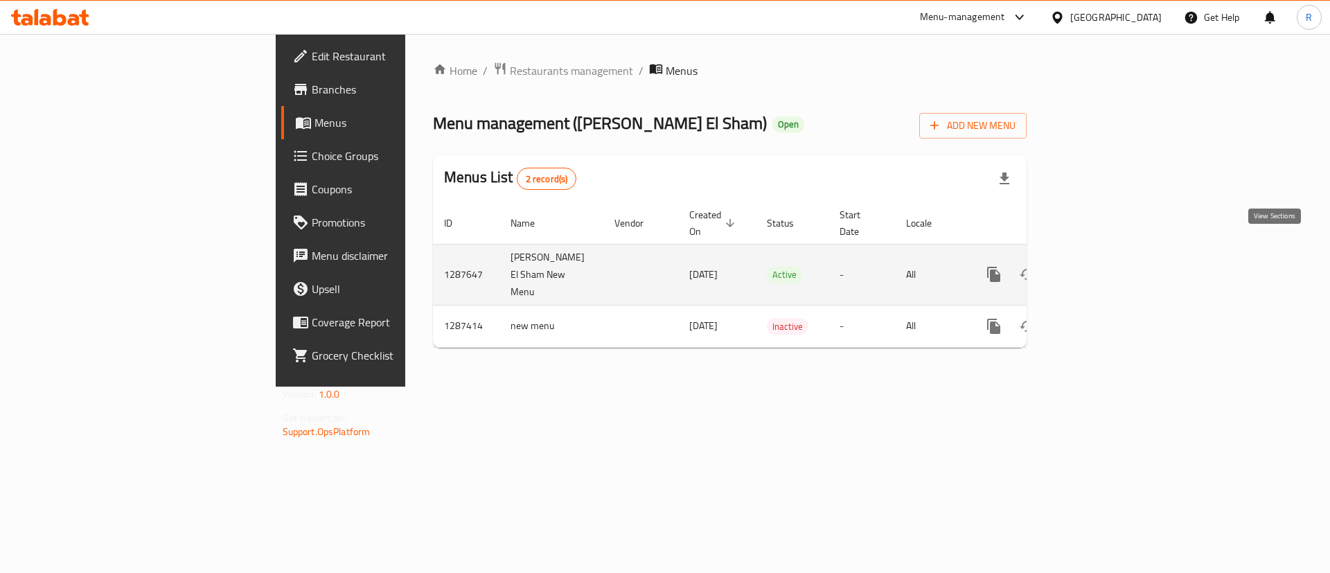
click at [1102, 266] on icon "enhanced table" at bounding box center [1093, 274] width 17 height 17
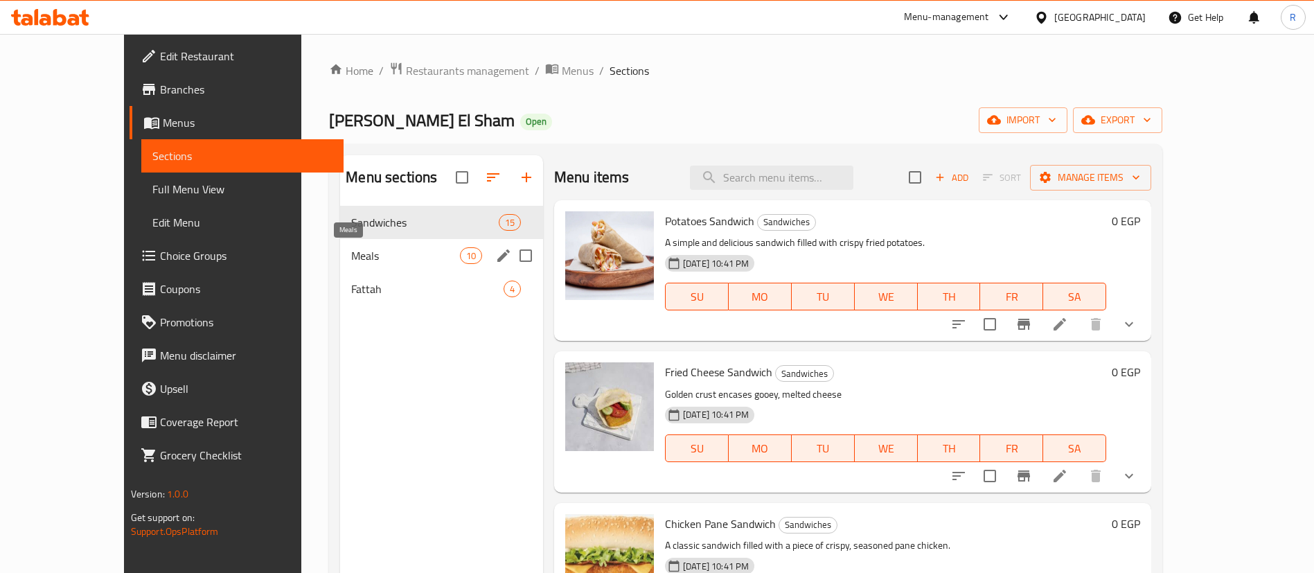
click at [354, 255] on span "Meals" at bounding box center [405, 255] width 108 height 17
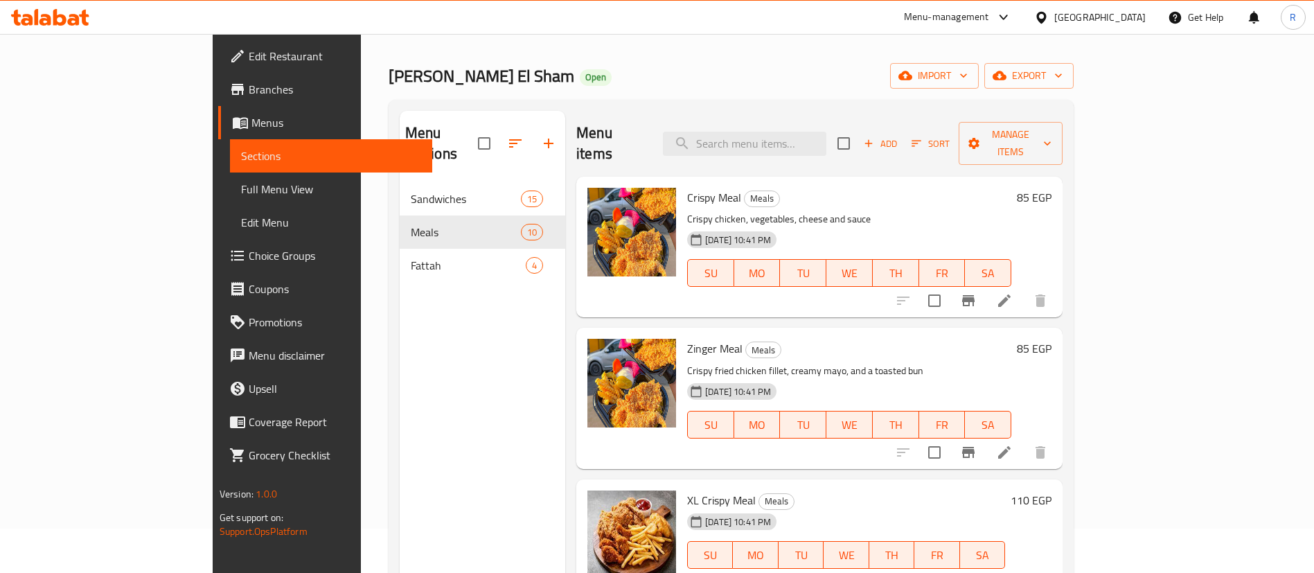
scroll to position [44, 0]
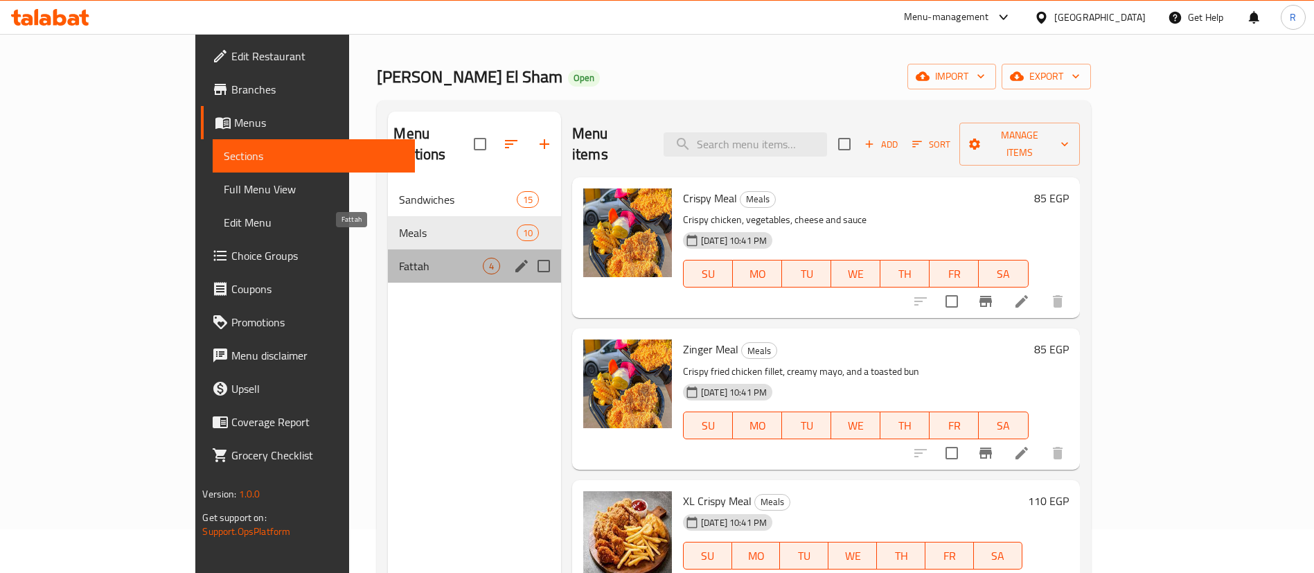
click at [399, 258] on span "Fattah" at bounding box center [440, 266] width 83 height 17
